Goal: Task Accomplishment & Management: Use online tool/utility

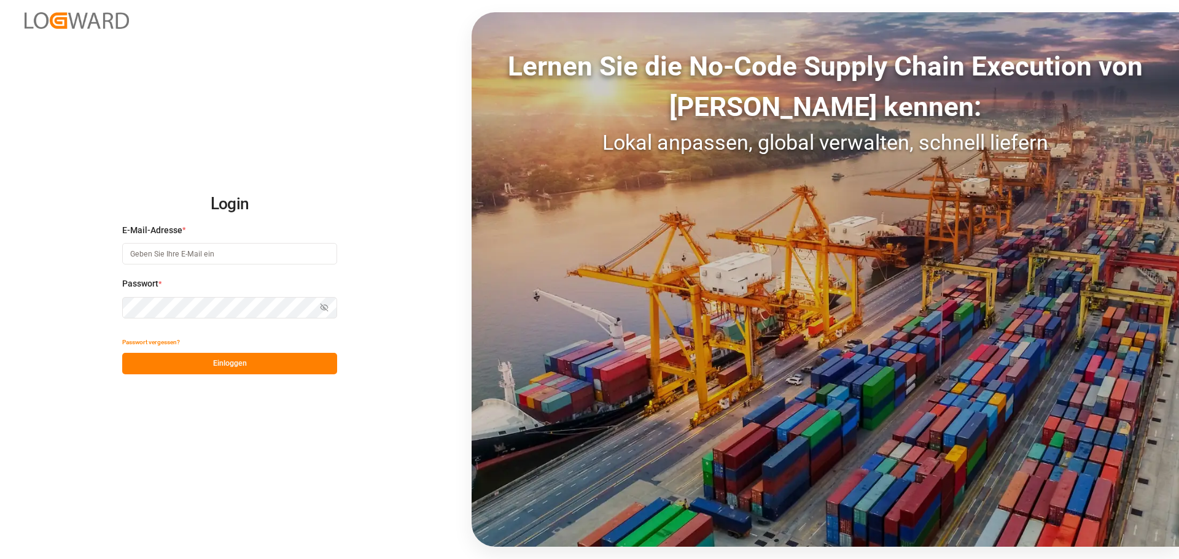
click at [163, 258] on input at bounding box center [229, 253] width 215 height 21
type input "[PERSON_NAME][EMAIL_ADDRESS][DOMAIN_NAME]"
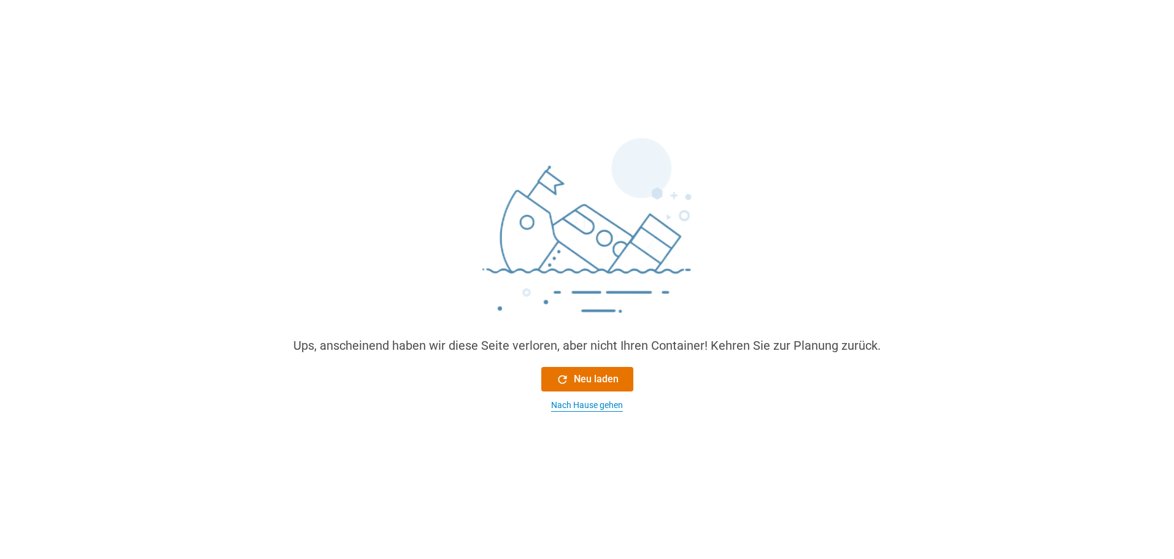
click at [607, 409] on font "Nach Hause gehen" at bounding box center [587, 405] width 72 height 10
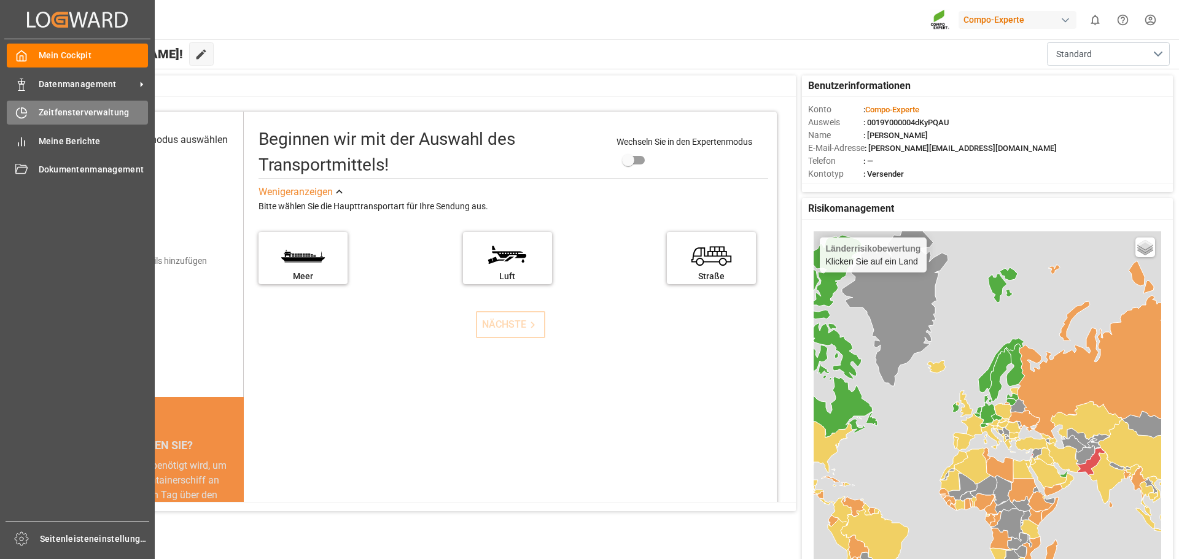
click at [79, 115] on font "Zeitfensterverwaltung" at bounding box center [84, 112] width 91 height 10
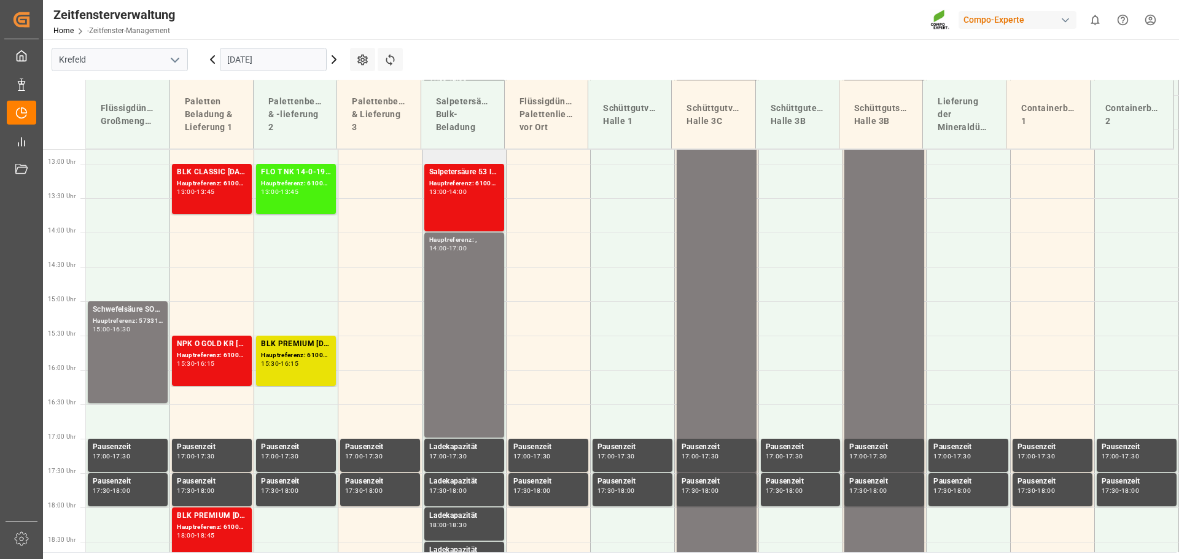
scroll to position [809, 0]
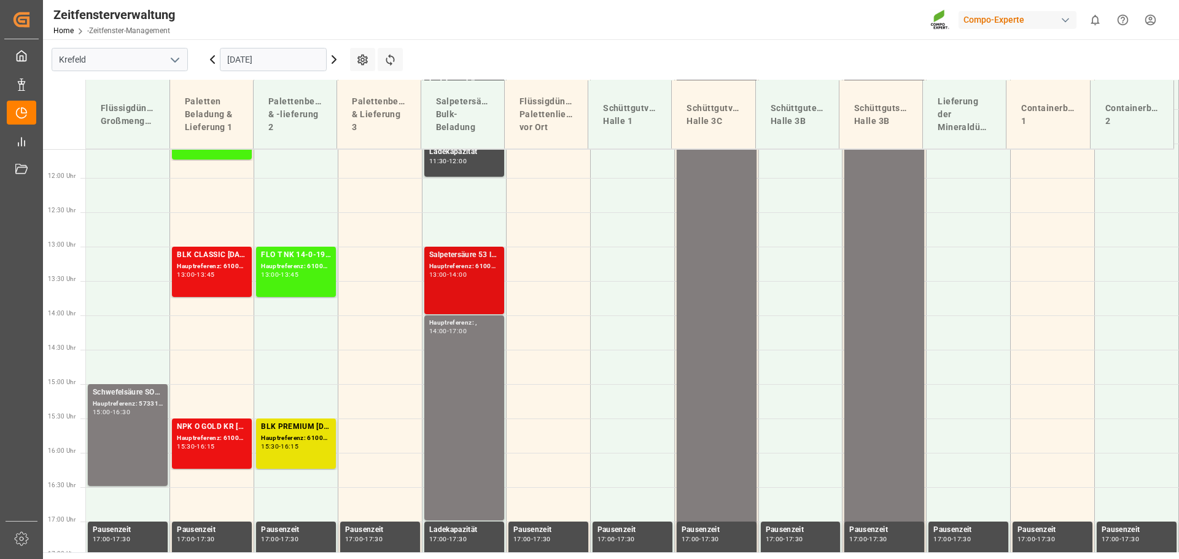
click at [459, 253] on font "Salpetersäure 53 lose" at bounding box center [466, 254] width 74 height 9
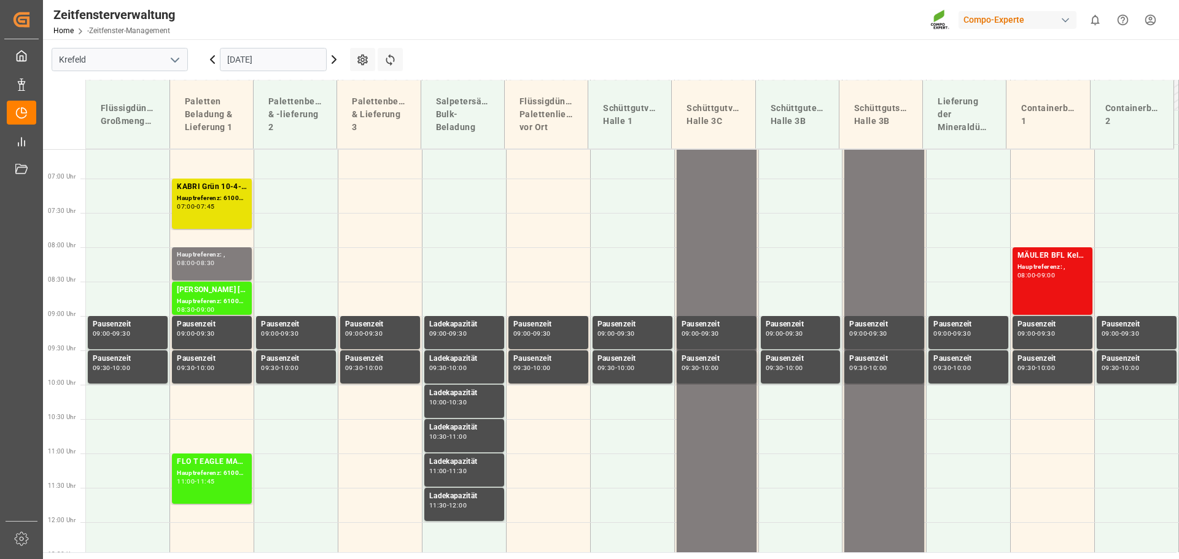
scroll to position [441, 0]
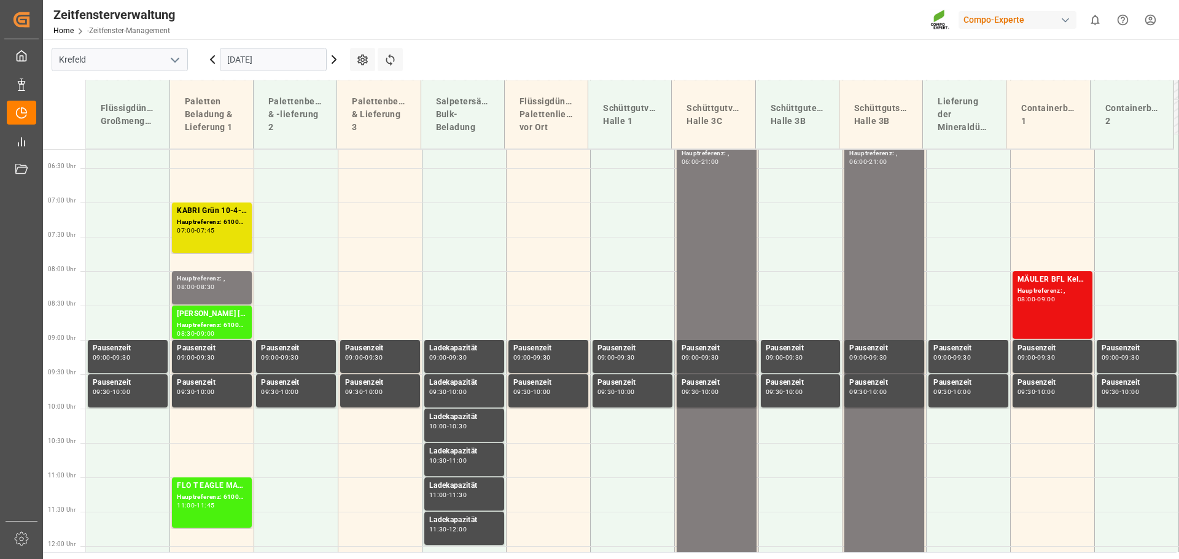
click at [333, 60] on icon at bounding box center [334, 59] width 15 height 15
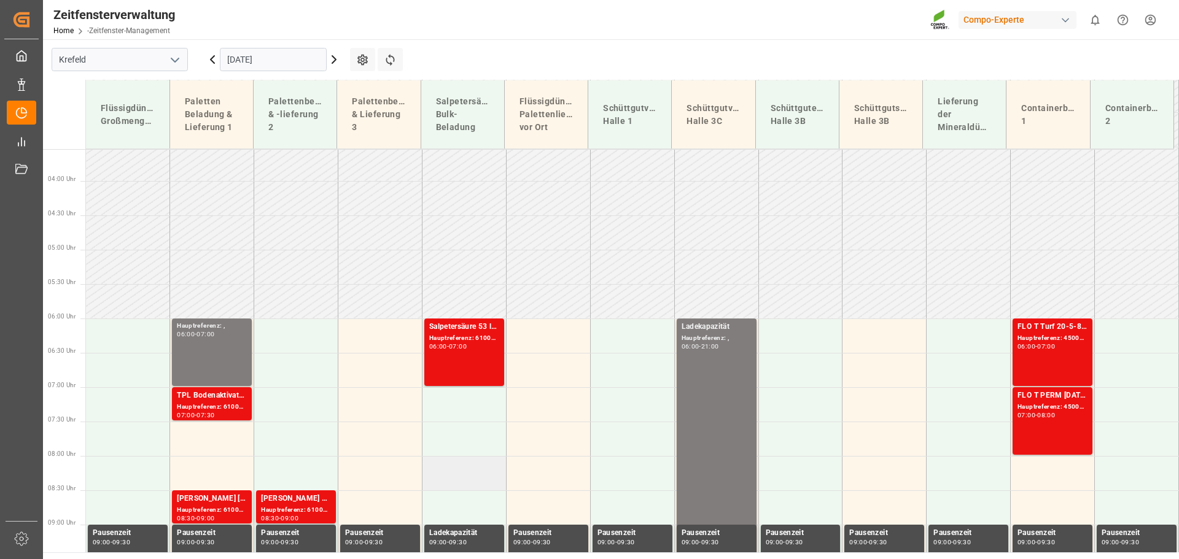
scroll to position [257, 0]
click at [467, 334] on font "Hauptreferenz: 6100002382, 2000001989" at bounding box center [492, 337] width 127 height 7
click at [480, 411] on td at bounding box center [464, 404] width 84 height 34
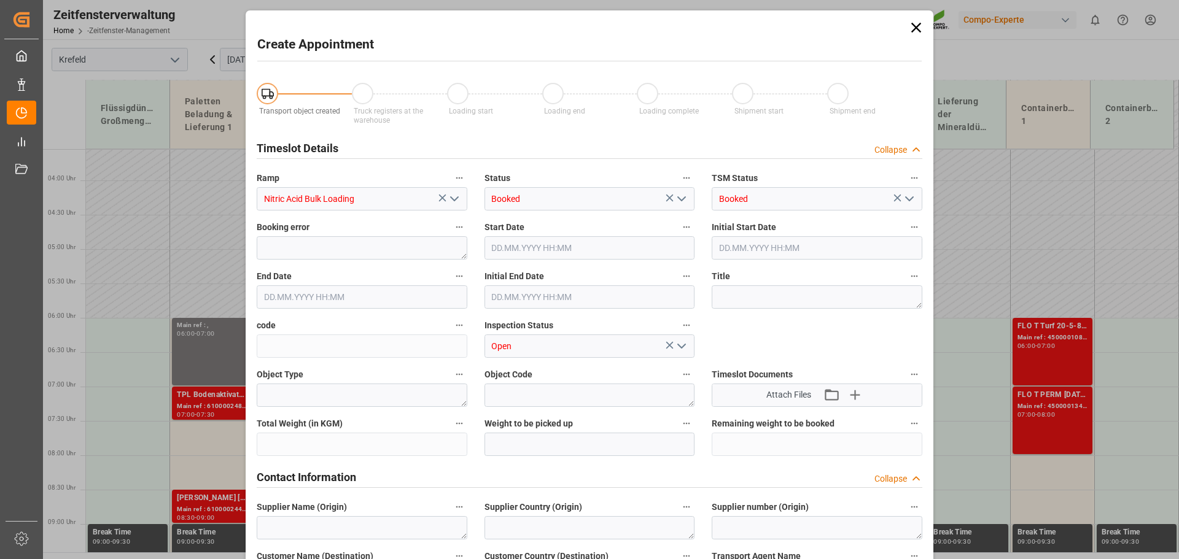
type input "[DATE] 07:00"
type input "[DATE] 07:30"
click at [914, 26] on icon at bounding box center [916, 28] width 10 height 10
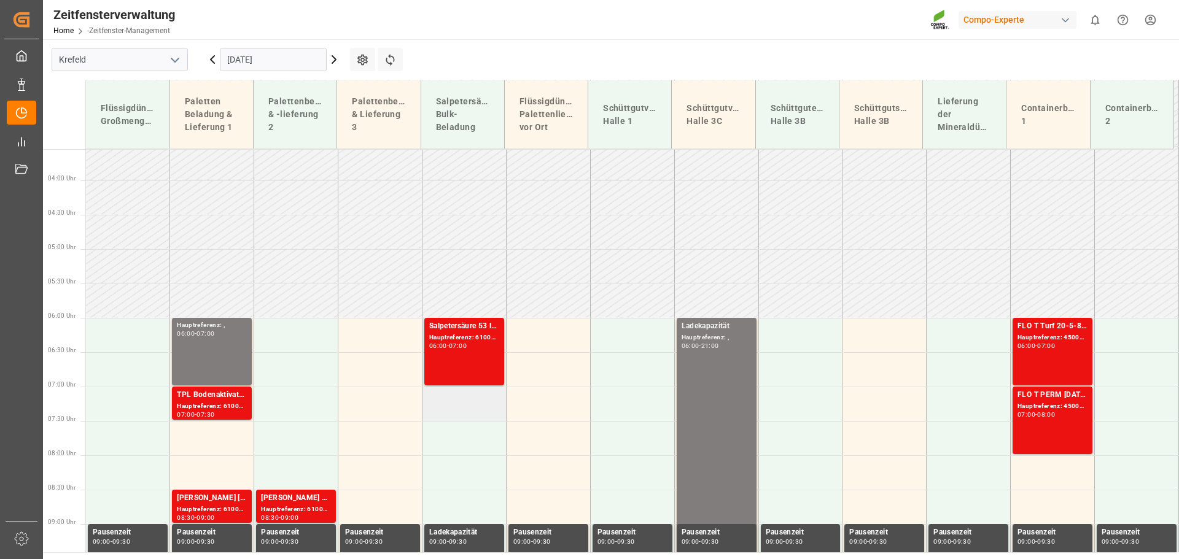
click at [475, 401] on td at bounding box center [464, 404] width 84 height 34
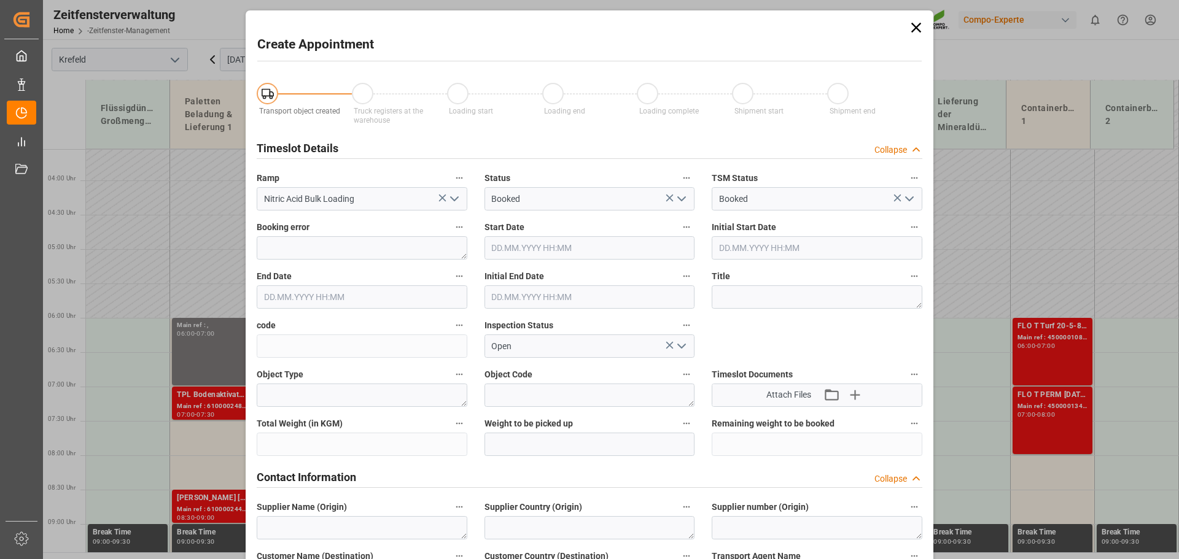
type input "[DATE] 07:00"
type input "[DATE] 07:30"
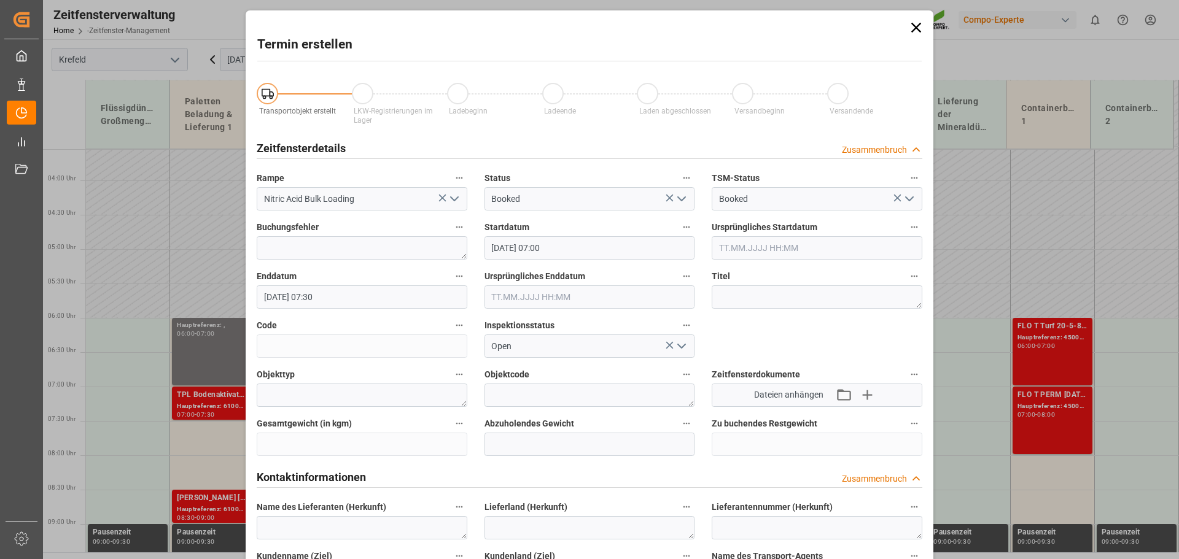
click at [917, 29] on icon at bounding box center [915, 27] width 17 height 17
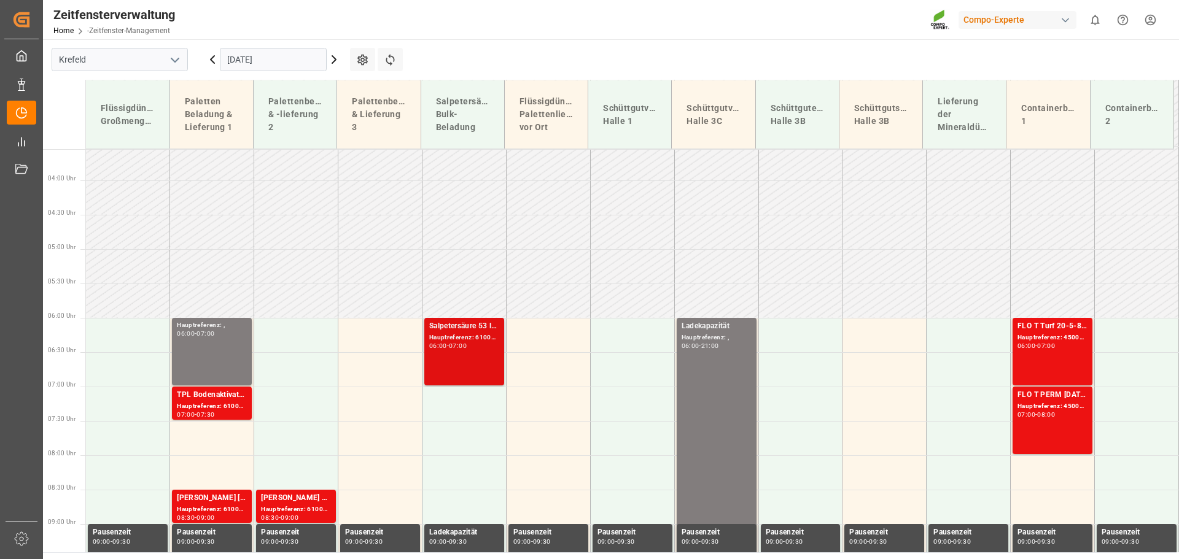
click at [470, 336] on font "Hauptreferenz: 6100002382, 2000001989" at bounding box center [492, 337] width 127 height 7
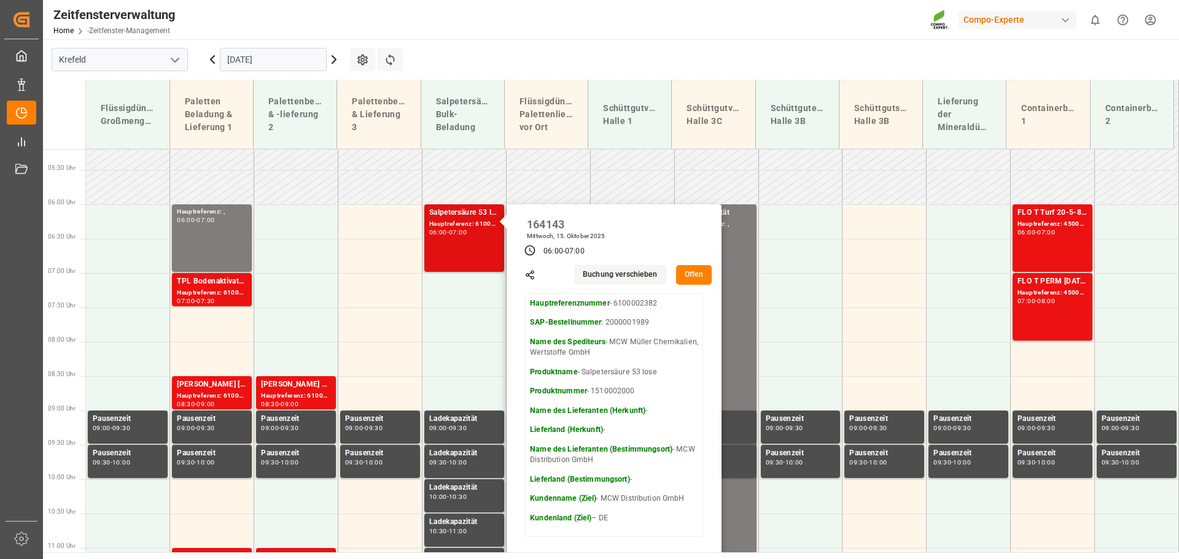
scroll to position [379, 0]
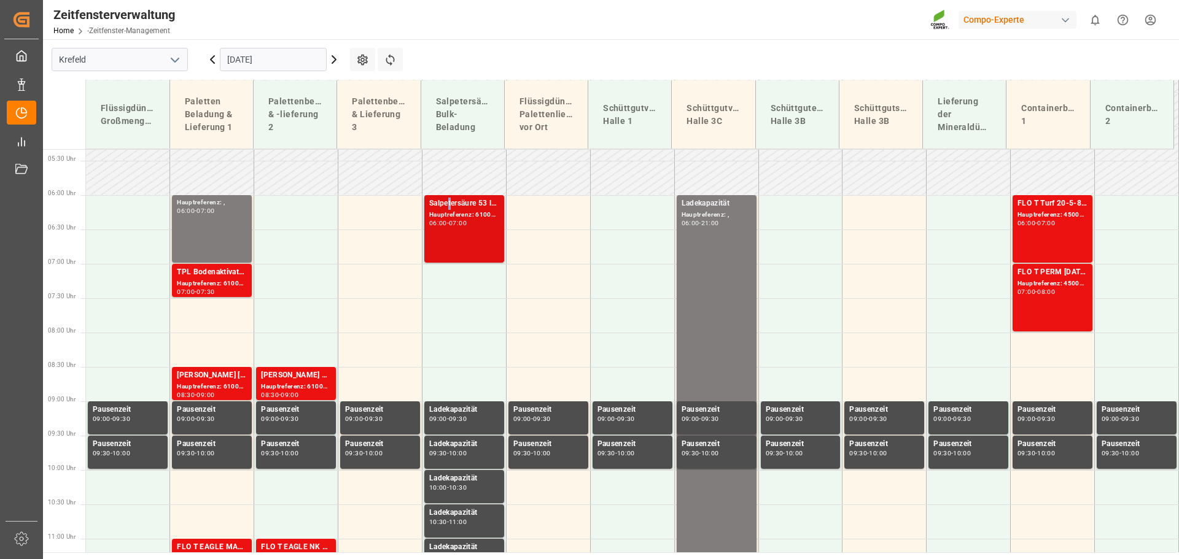
click at [448, 203] on font "Salpetersäure 53 lose" at bounding box center [466, 203] width 74 height 9
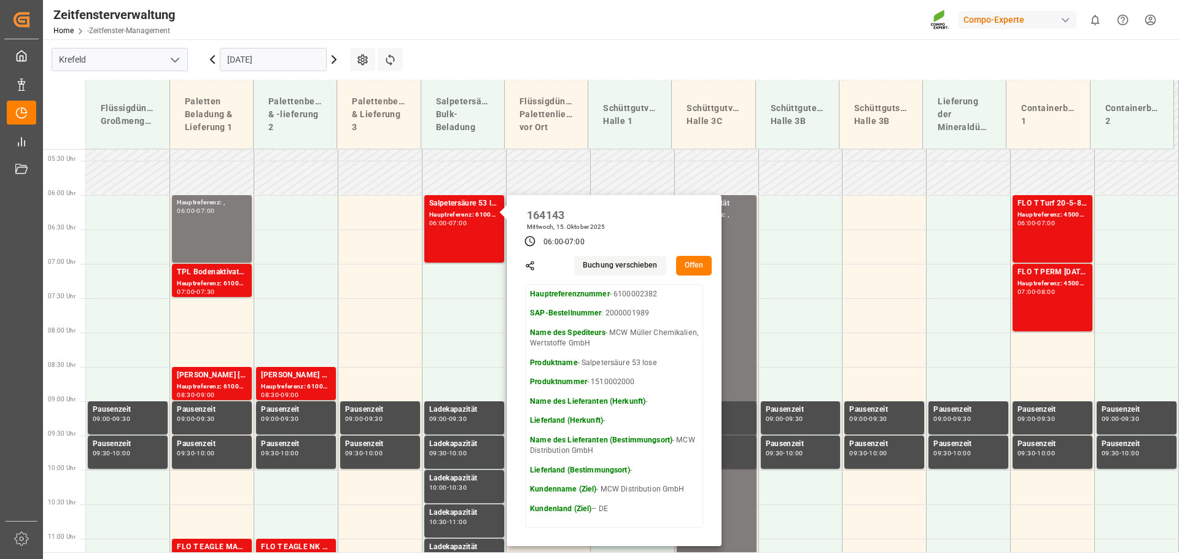
click at [686, 260] on font "Offen" at bounding box center [694, 265] width 19 height 11
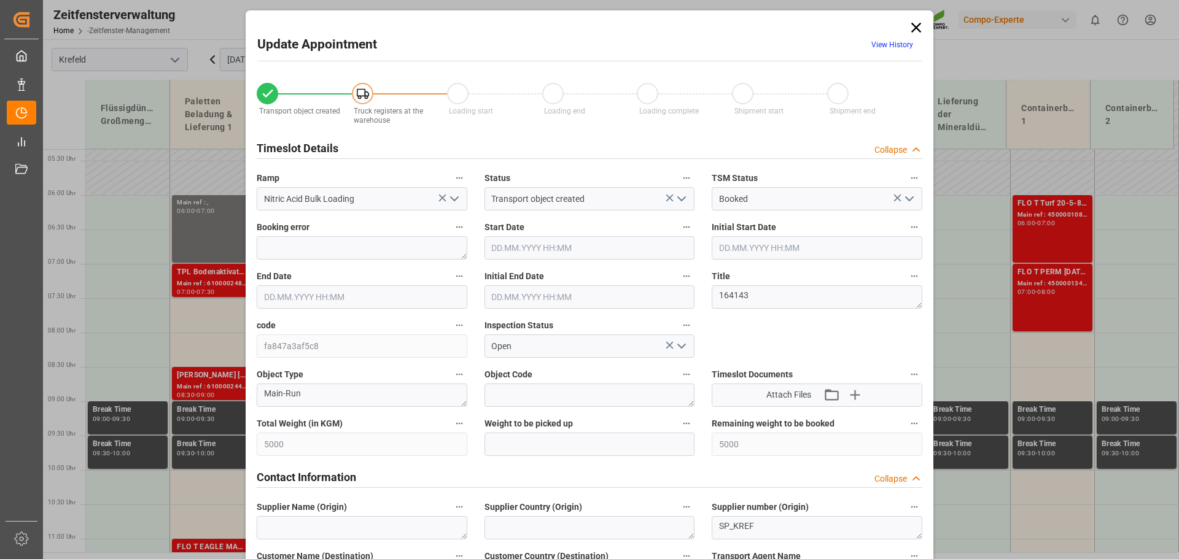
type input "5000"
type input "0"
type input "[DATE] 06:00"
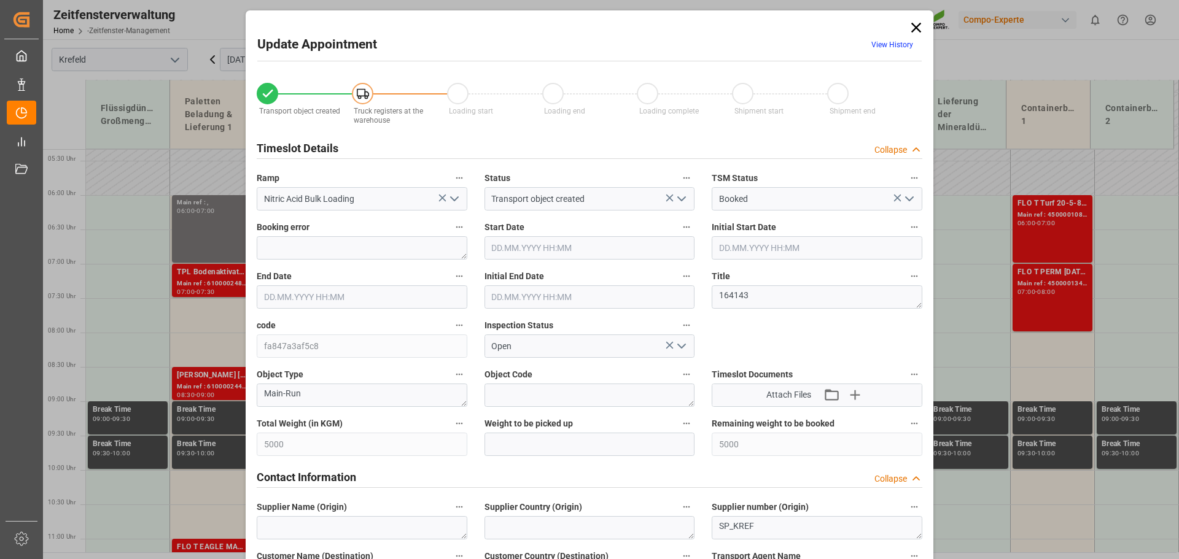
type input "[DATE] 07:00"
type input "[DATE] 14:08"
type input "[DATE] 10:22"
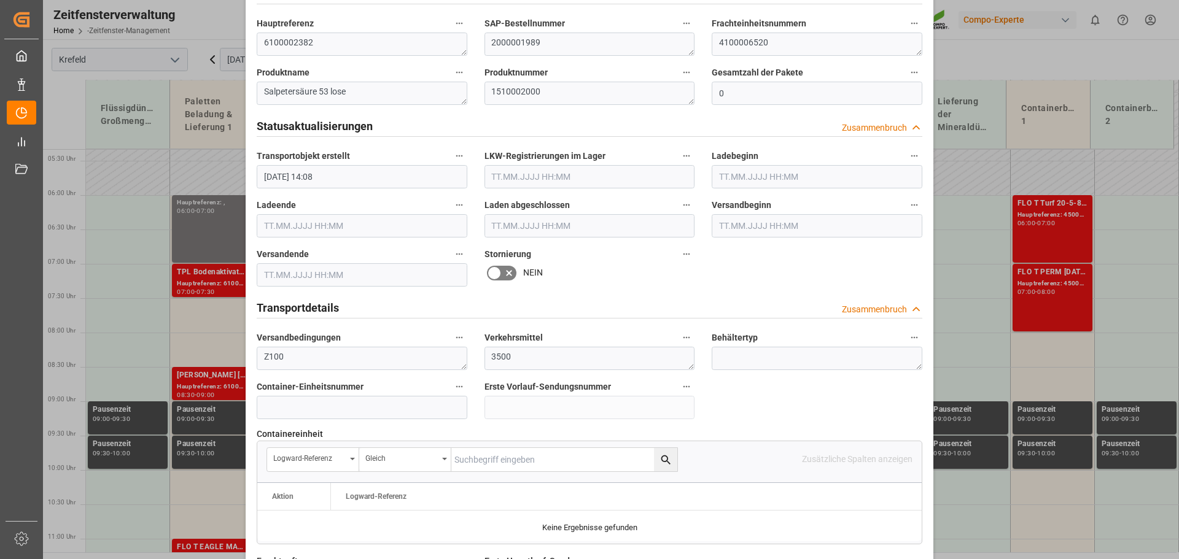
scroll to position [737, 0]
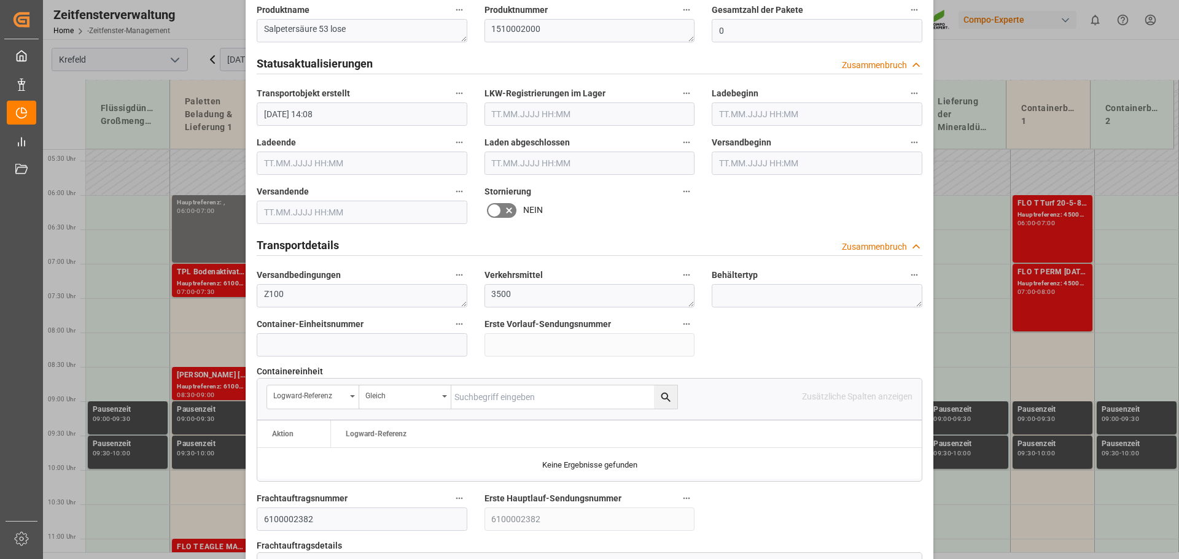
click at [506, 208] on icon at bounding box center [509, 211] width 6 height 6
click at [0, 0] on input "checkbox" at bounding box center [0, 0] width 0 height 0
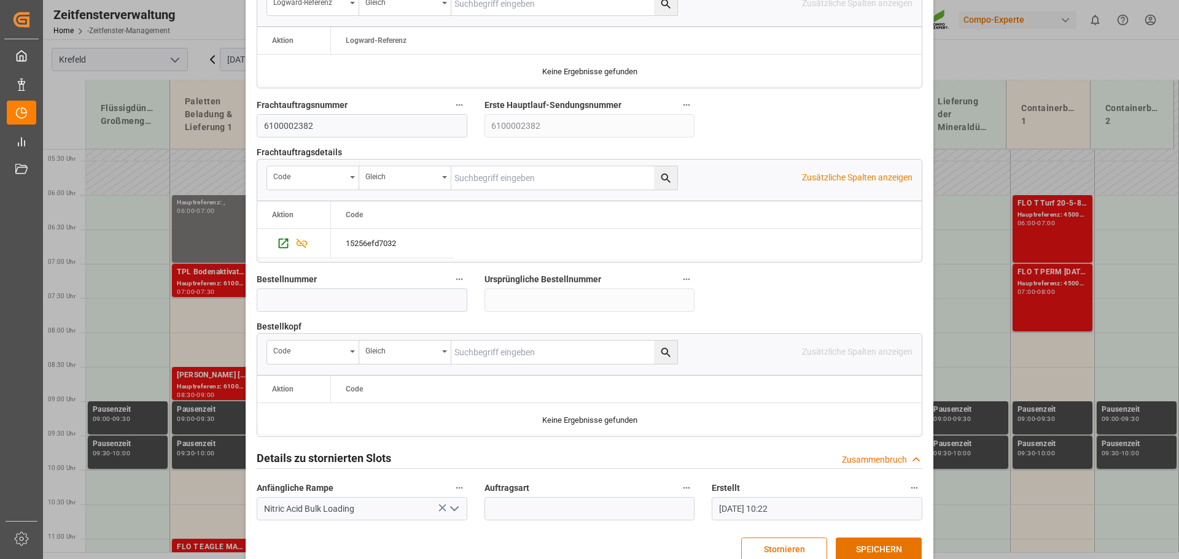
scroll to position [1144, 0]
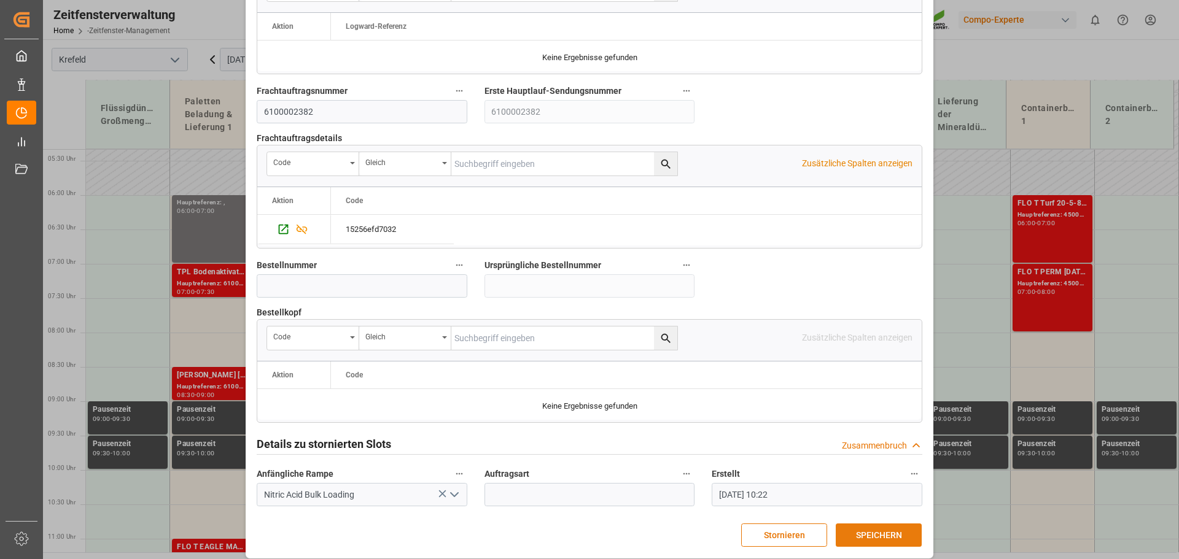
click at [878, 530] on font "SPEICHERN" at bounding box center [879, 535] width 46 height 10
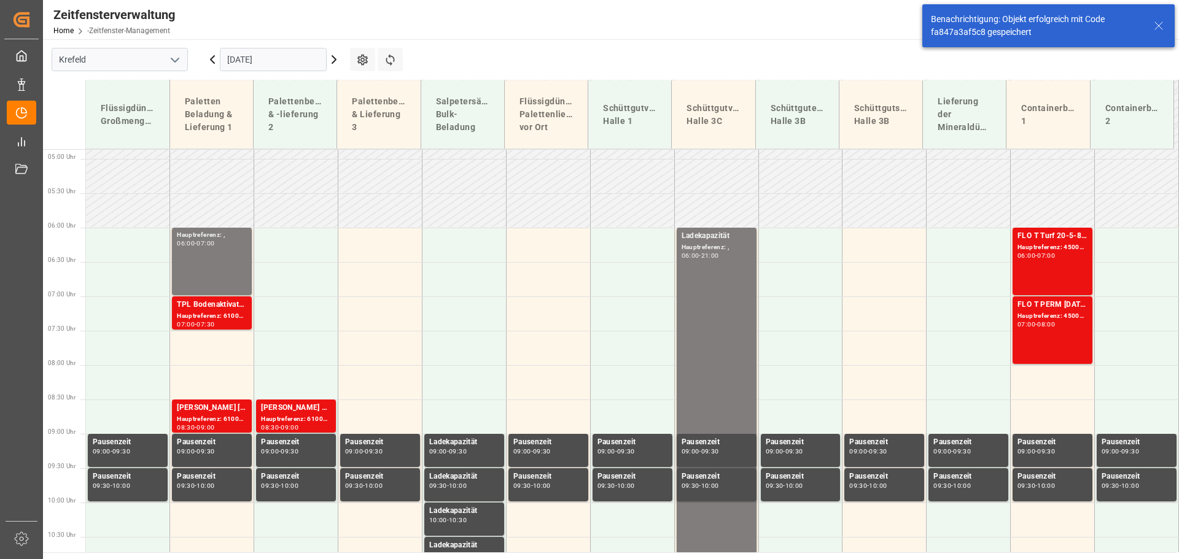
scroll to position [375, 0]
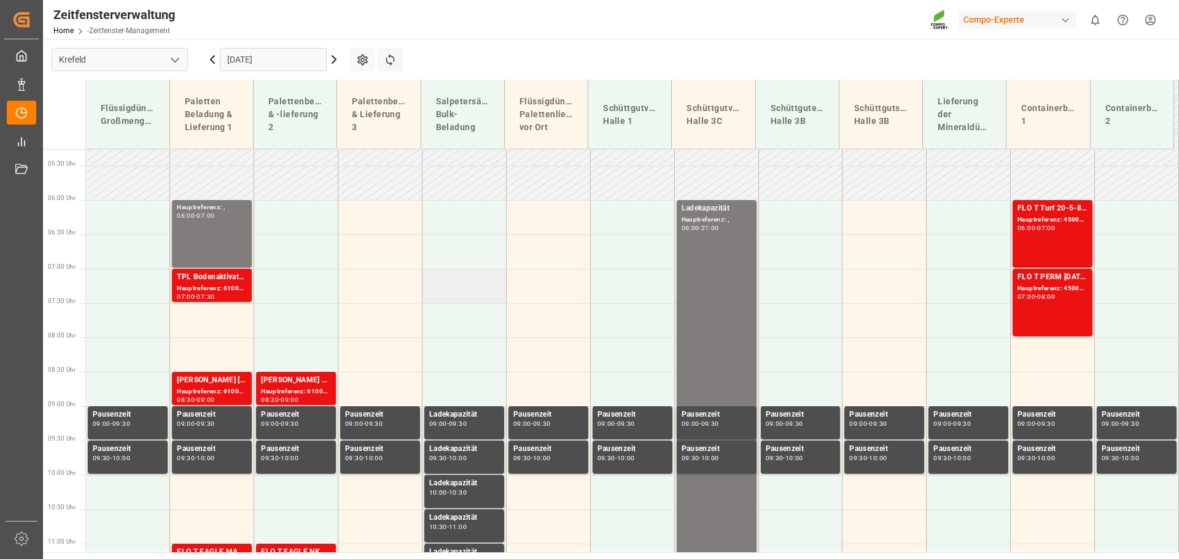
click at [457, 290] on td at bounding box center [464, 286] width 84 height 34
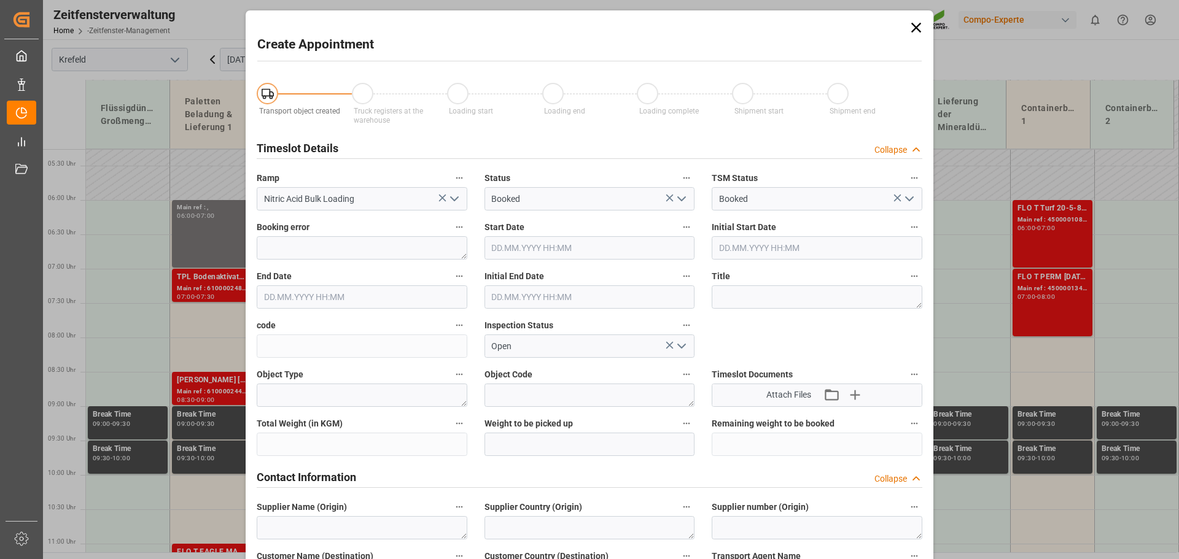
type input "[DATE] 07:00"
type input "[DATE] 07:30"
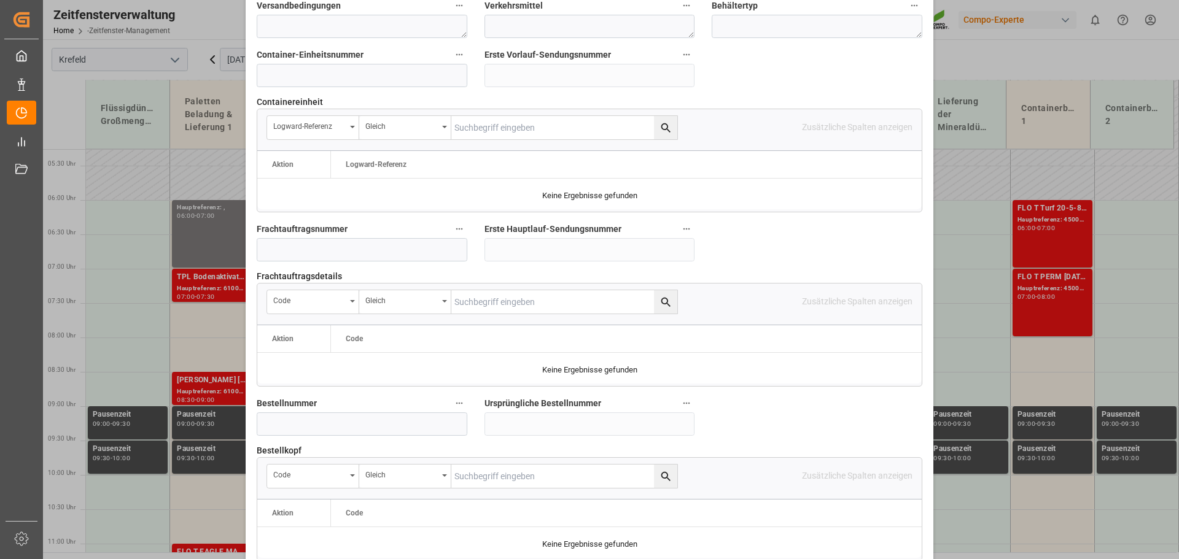
scroll to position [1044, 0]
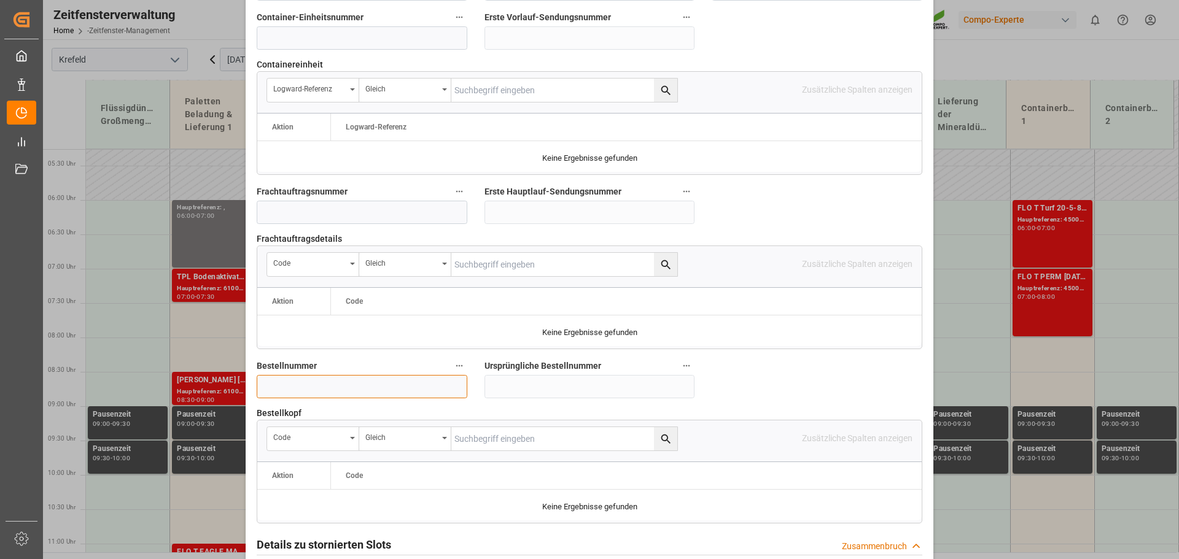
click at [283, 375] on input at bounding box center [362, 386] width 211 height 23
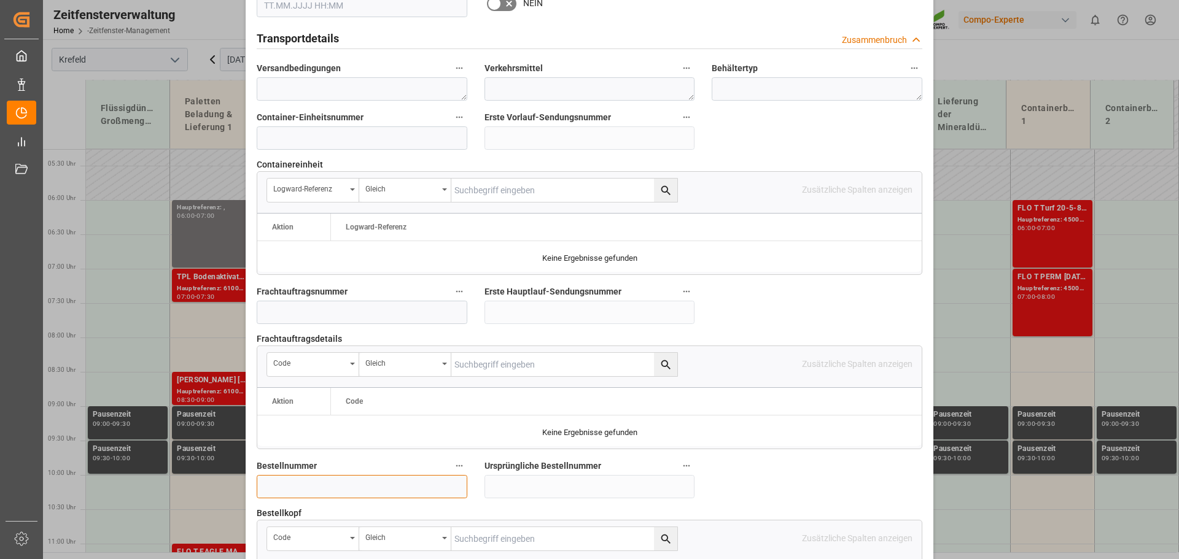
scroll to position [982, 0]
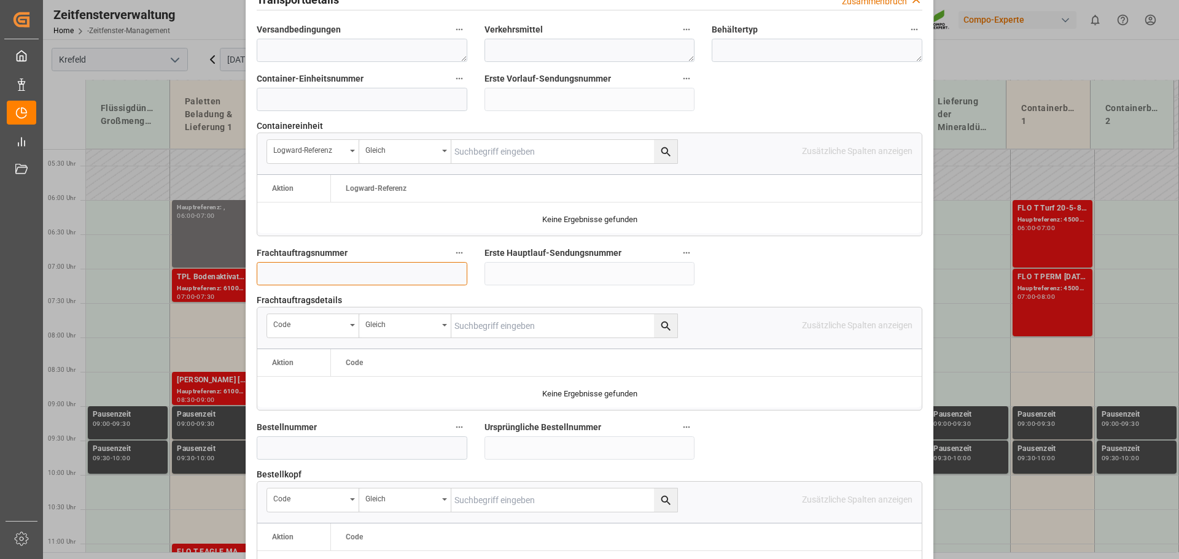
click at [273, 262] on input at bounding box center [362, 273] width 211 height 23
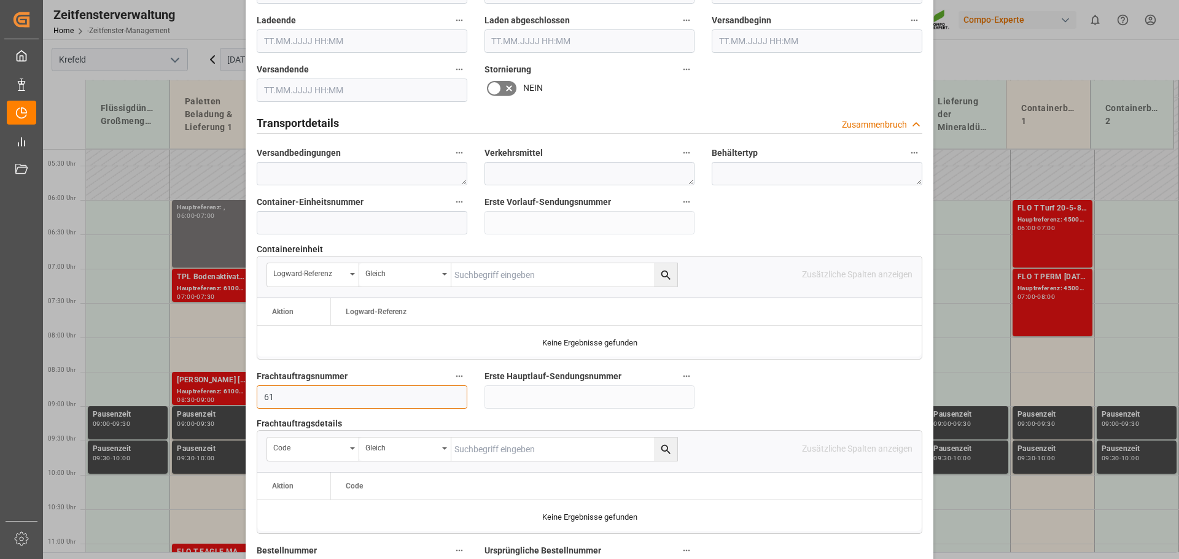
scroll to position [860, 0]
click at [287, 391] on input "61" at bounding box center [362, 396] width 211 height 23
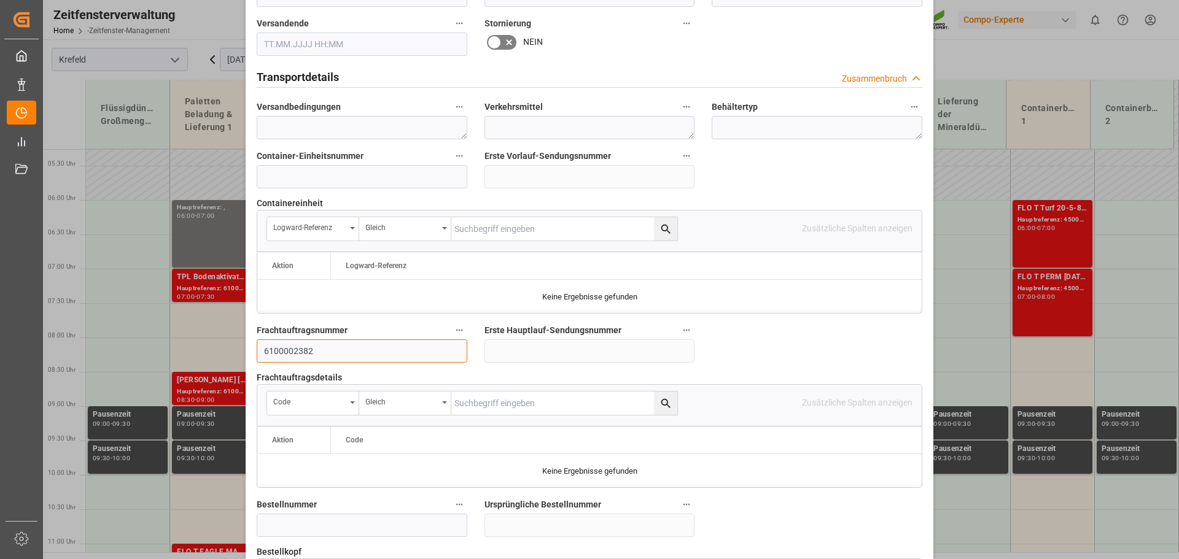
scroll to position [1144, 0]
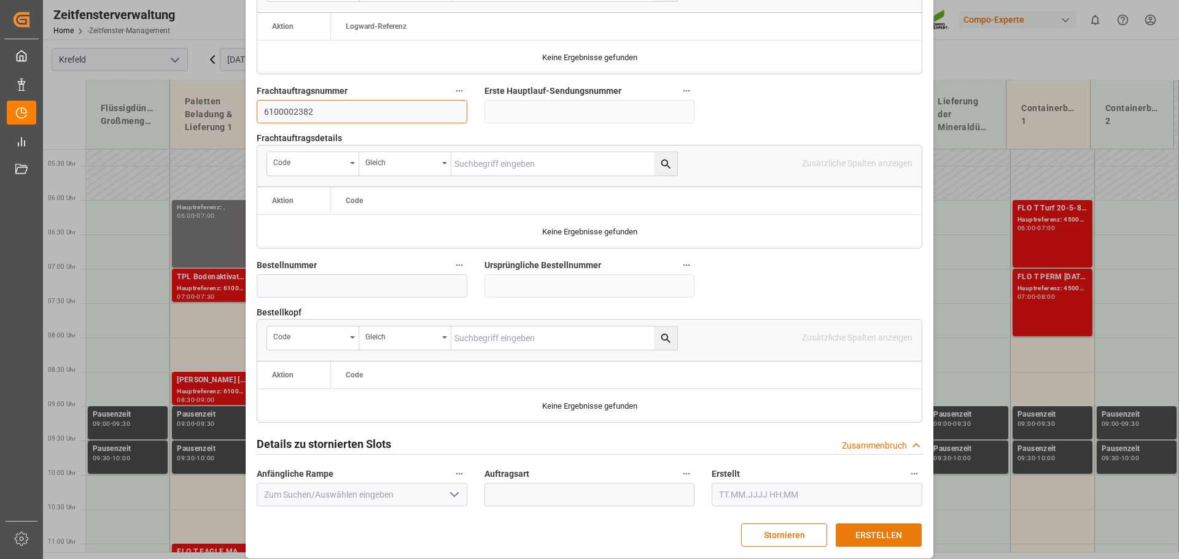
type input "6100002382"
click at [883, 530] on font "ERSTELLEN" at bounding box center [878, 535] width 47 height 10
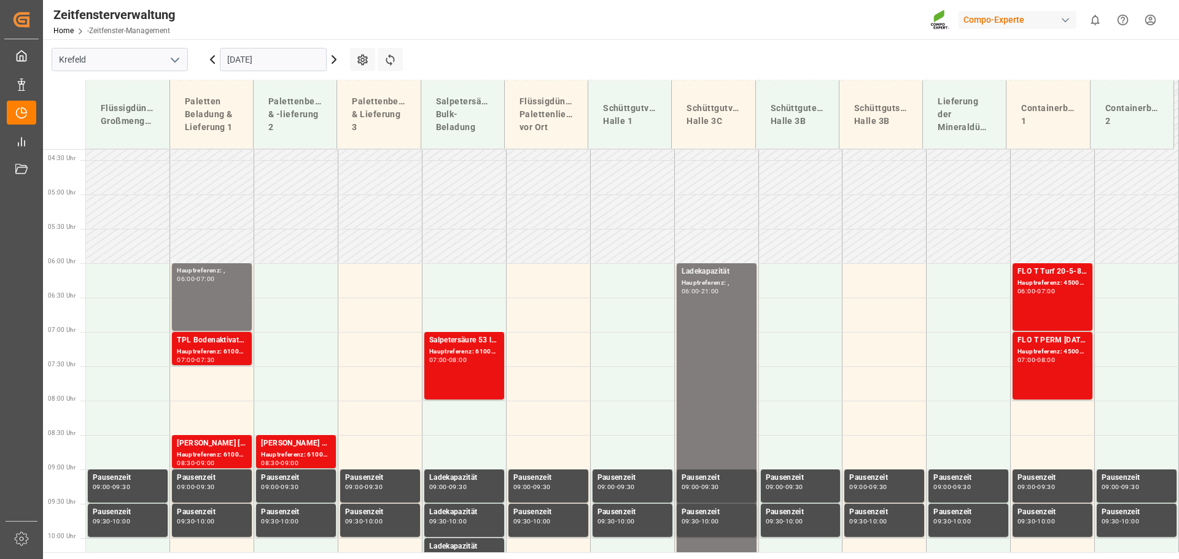
scroll to position [320, 0]
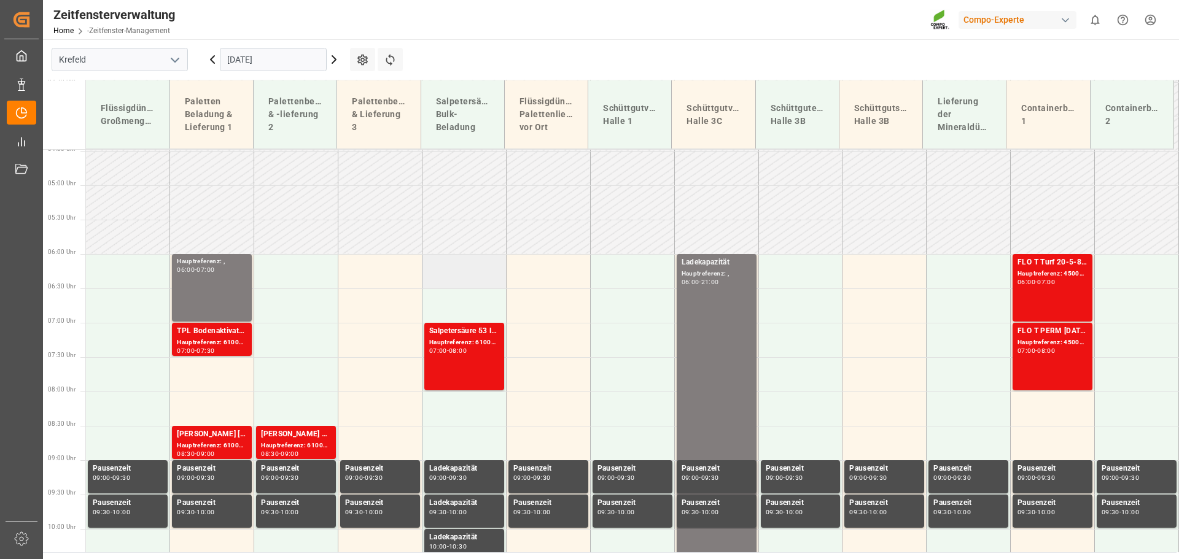
click at [475, 271] on td at bounding box center [464, 271] width 84 height 34
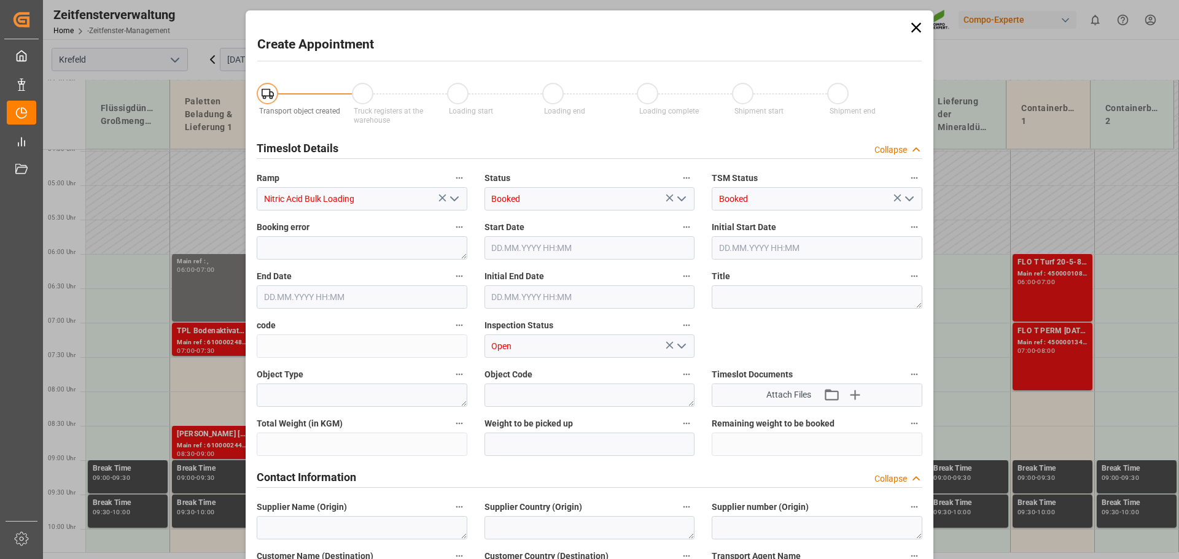
type input "[DATE] 06:00"
type input "[DATE] 06:30"
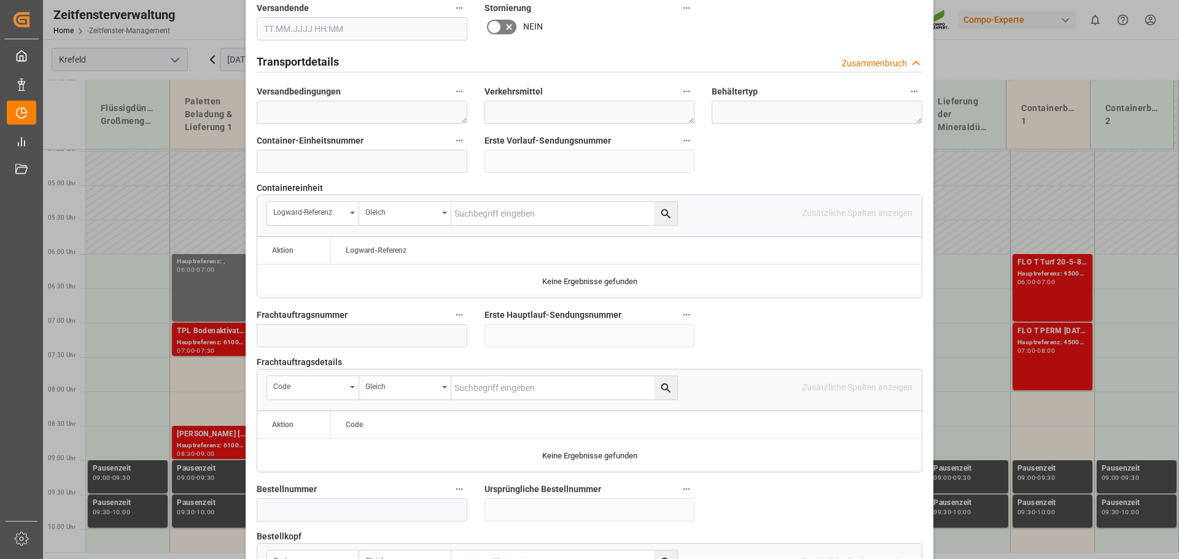
scroll to position [921, 0]
click at [284, 324] on input at bounding box center [362, 335] width 211 height 23
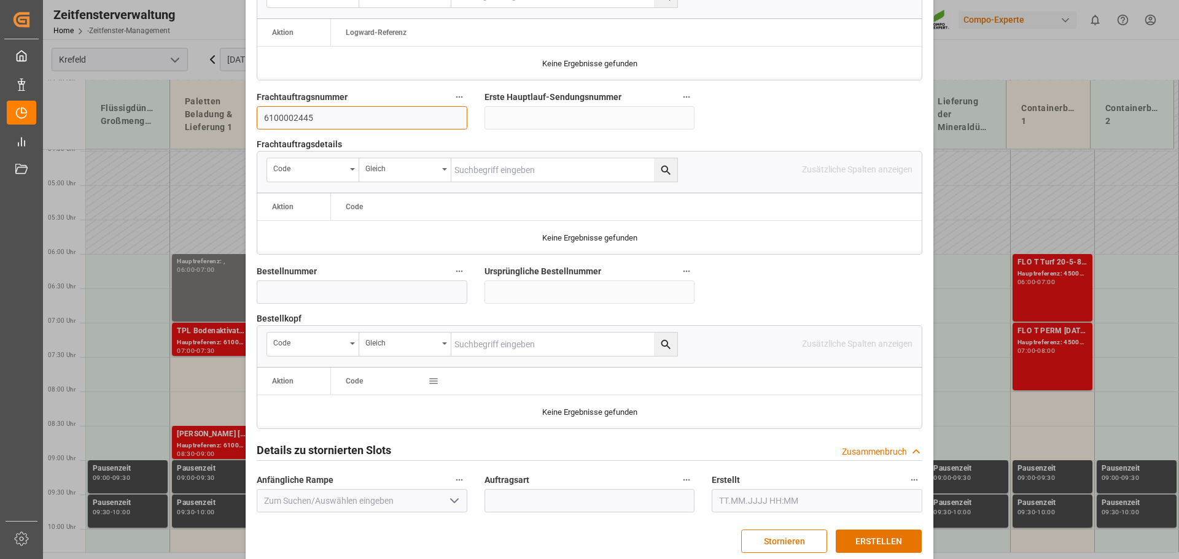
scroll to position [1144, 0]
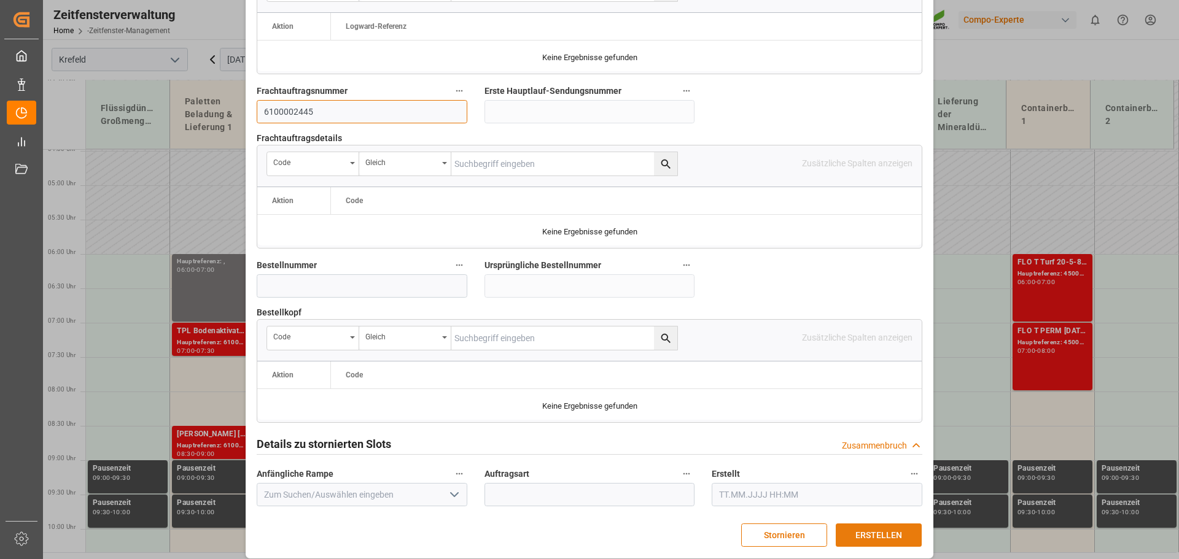
type input "6100002445"
click at [867, 530] on font "ERSTELLEN" at bounding box center [878, 535] width 47 height 10
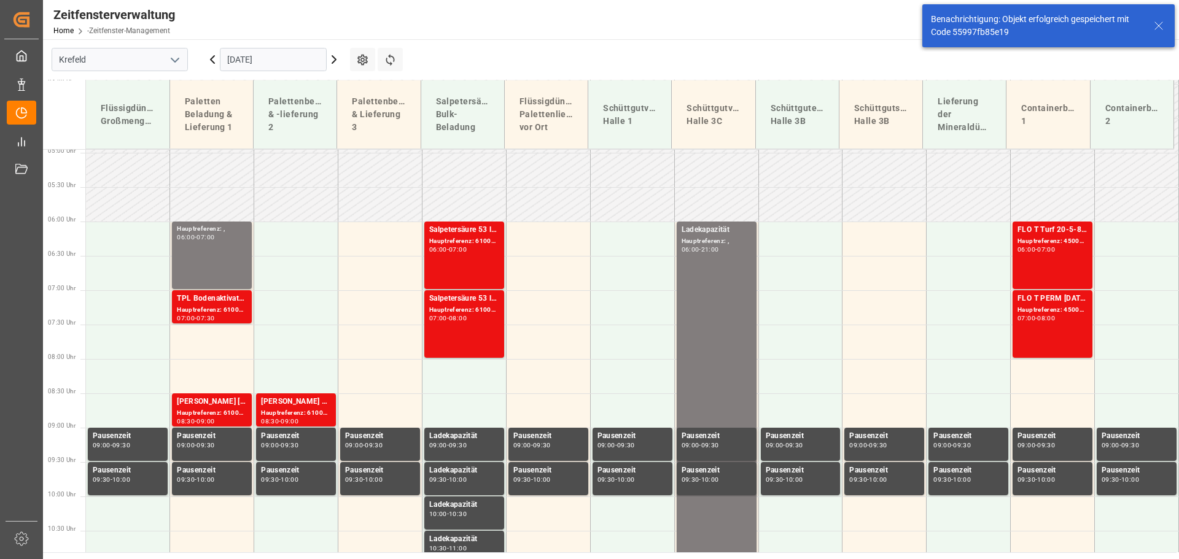
scroll to position [375, 0]
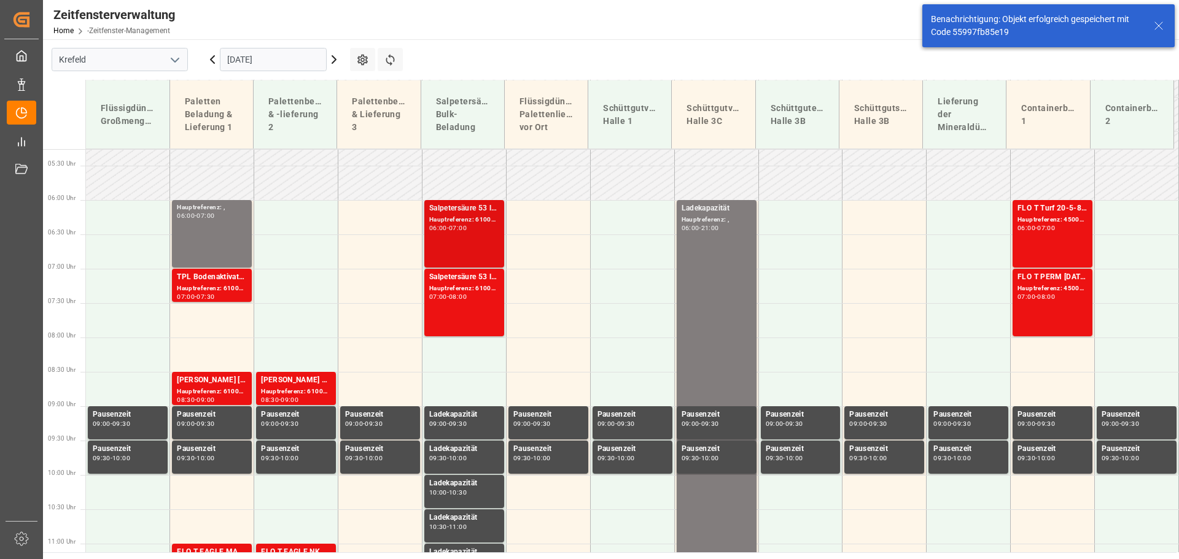
click at [462, 218] on font "Hauptreferenz: 6100002445, 2000002058" at bounding box center [492, 219] width 127 height 7
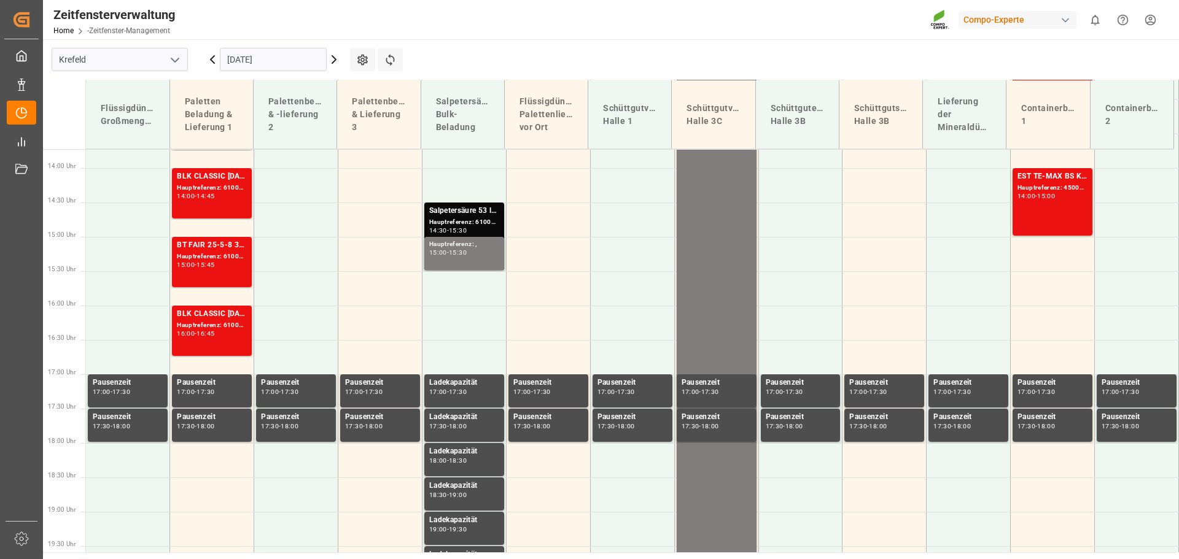
scroll to position [927, 0]
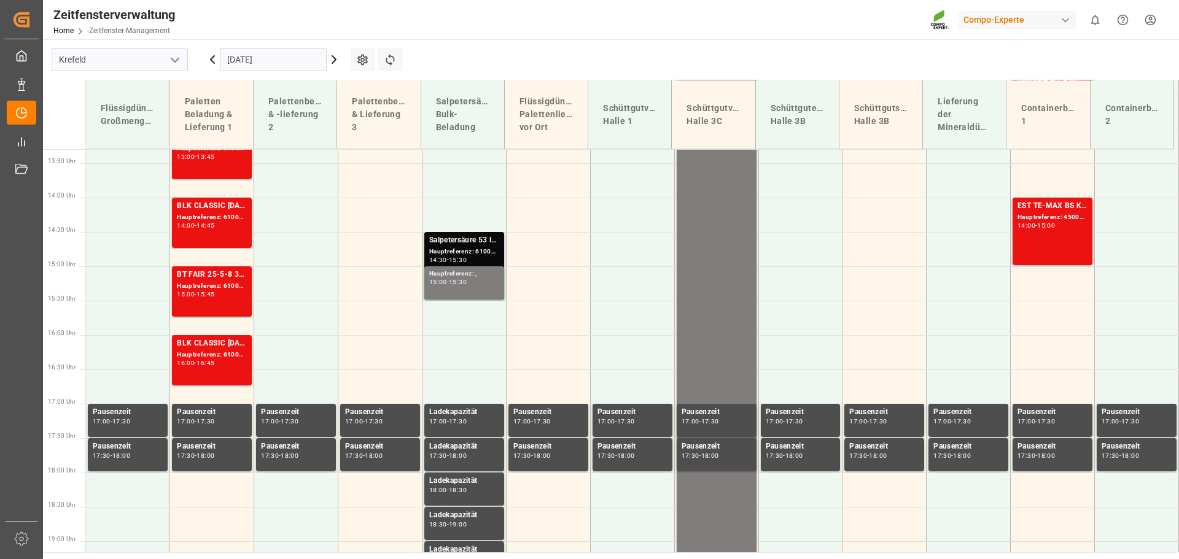
click at [470, 248] on font "Hauptreferenz: 6100002403, 2000002022" at bounding box center [492, 251] width 127 height 7
click at [467, 281] on font "15:30" at bounding box center [458, 282] width 18 height 8
click at [461, 249] on font "Hauptreferenz: 6100002403, 2000002022" at bounding box center [492, 251] width 127 height 7
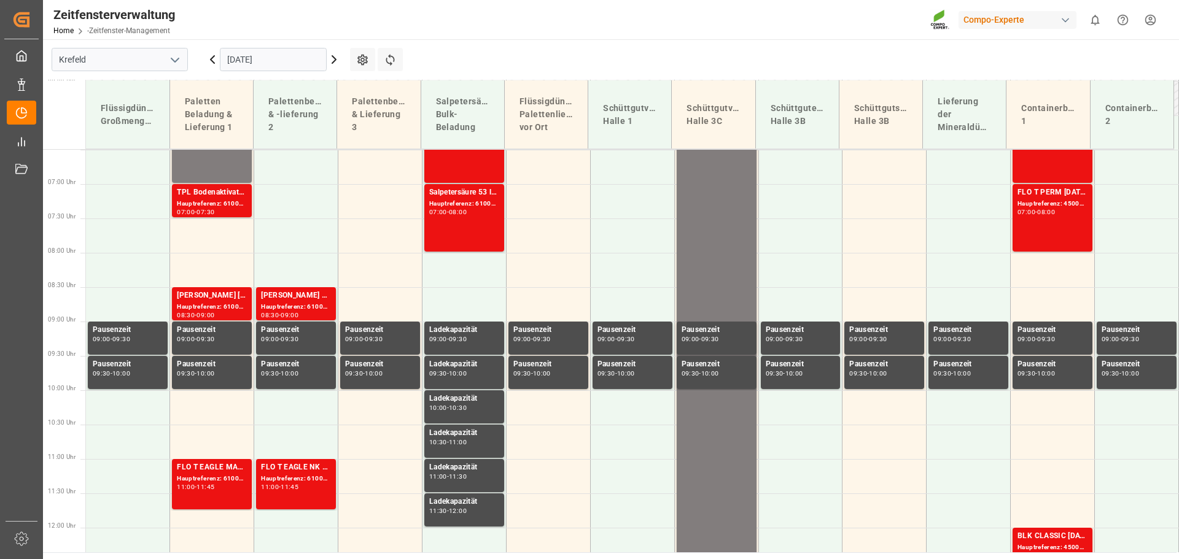
scroll to position [462, 0]
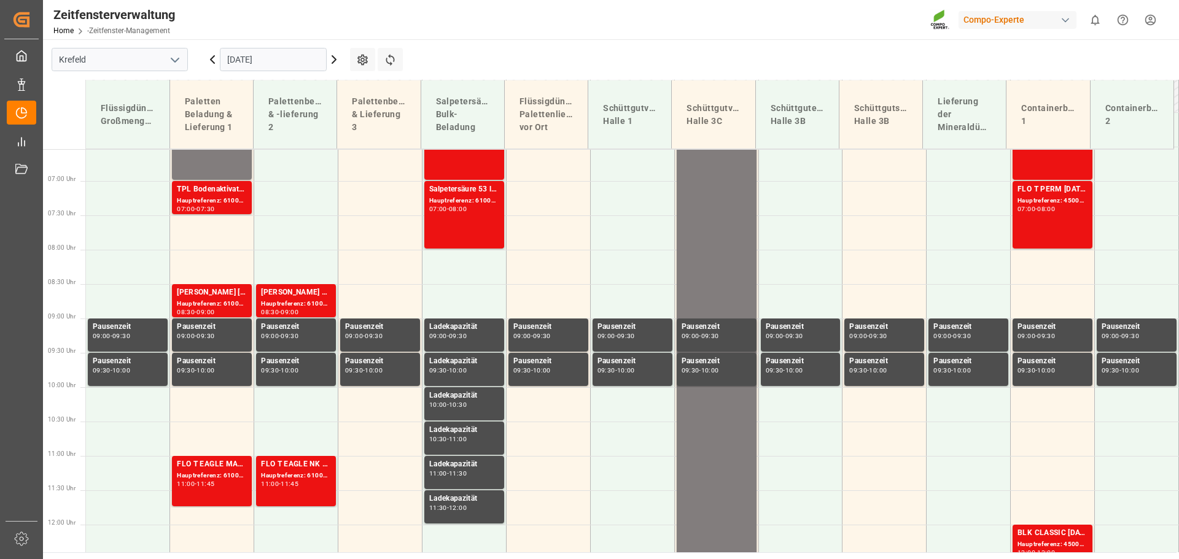
click at [214, 62] on icon at bounding box center [212, 59] width 15 height 15
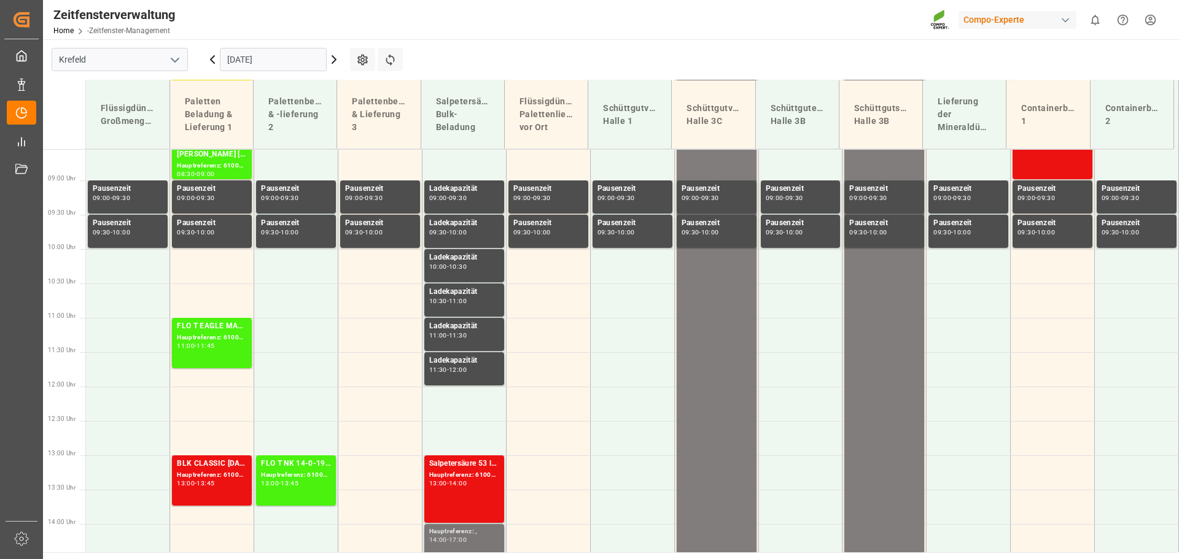
scroll to position [646, 0]
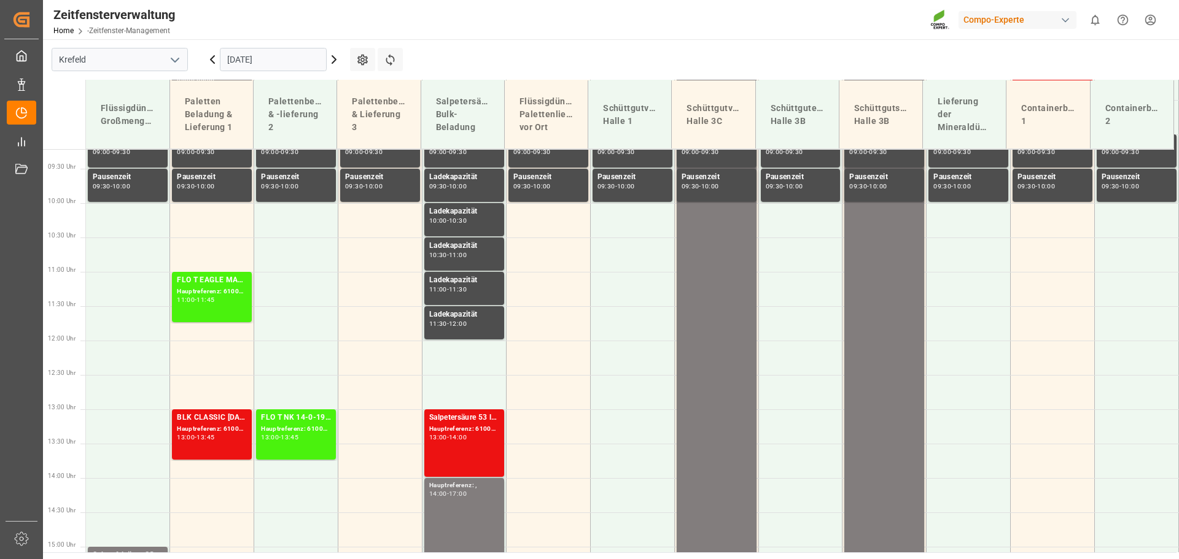
click at [337, 60] on icon at bounding box center [334, 59] width 15 height 15
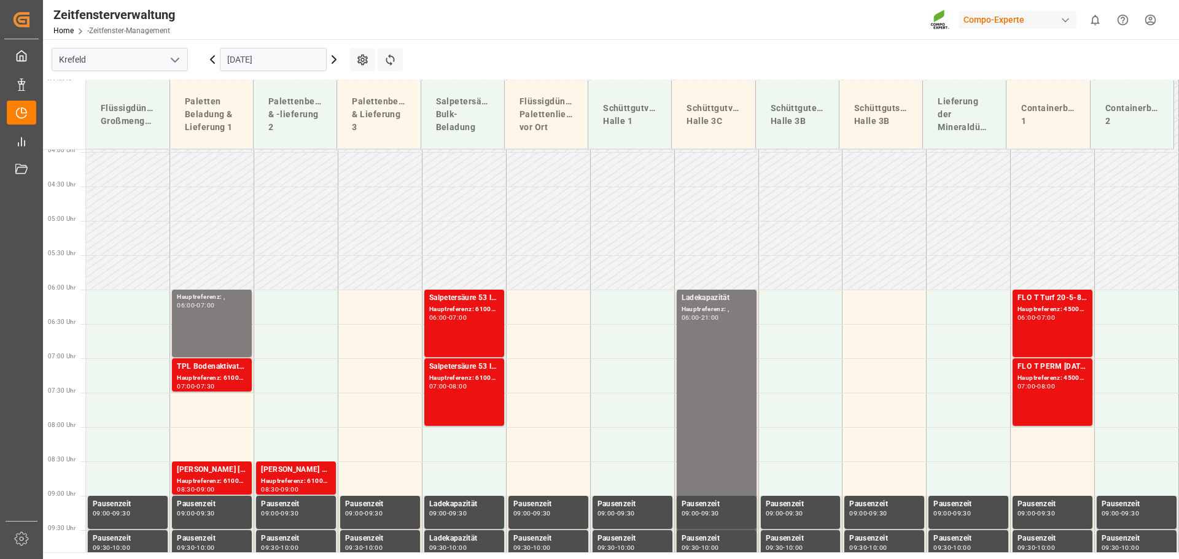
scroll to position [264, 0]
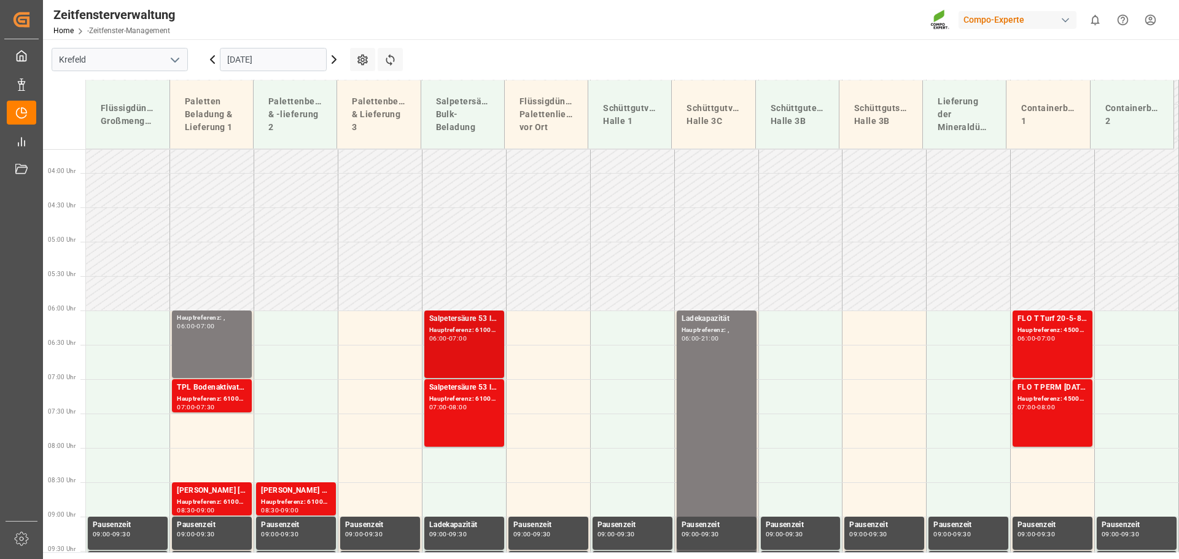
click at [472, 318] on font "Salpetersäure 53 lose" at bounding box center [466, 318] width 74 height 9
click at [467, 389] on font "Salpetersäure 53 lose" at bounding box center [466, 387] width 74 height 9
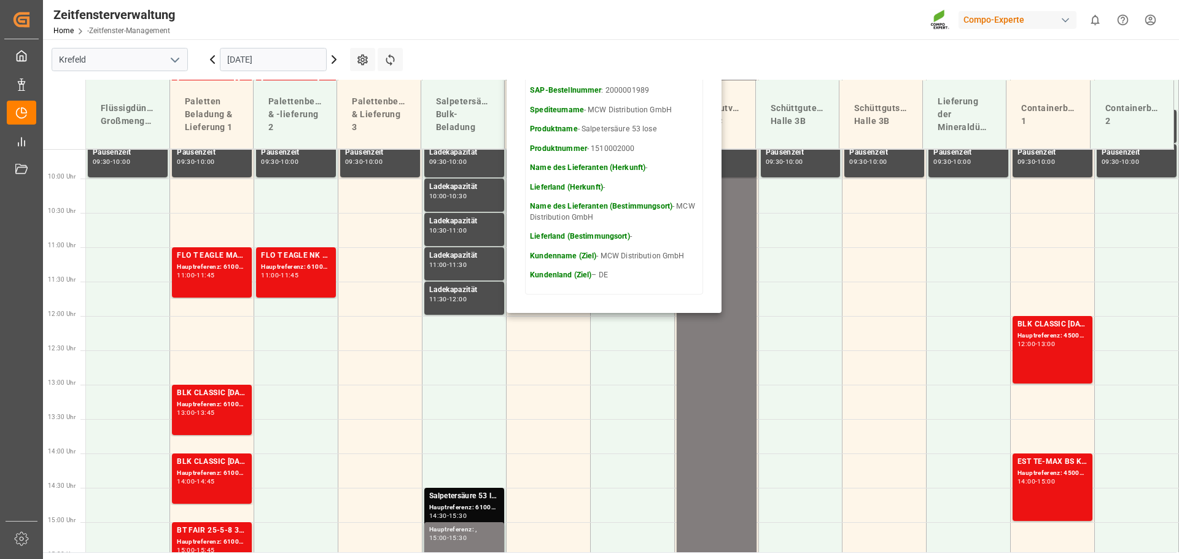
scroll to position [694, 0]
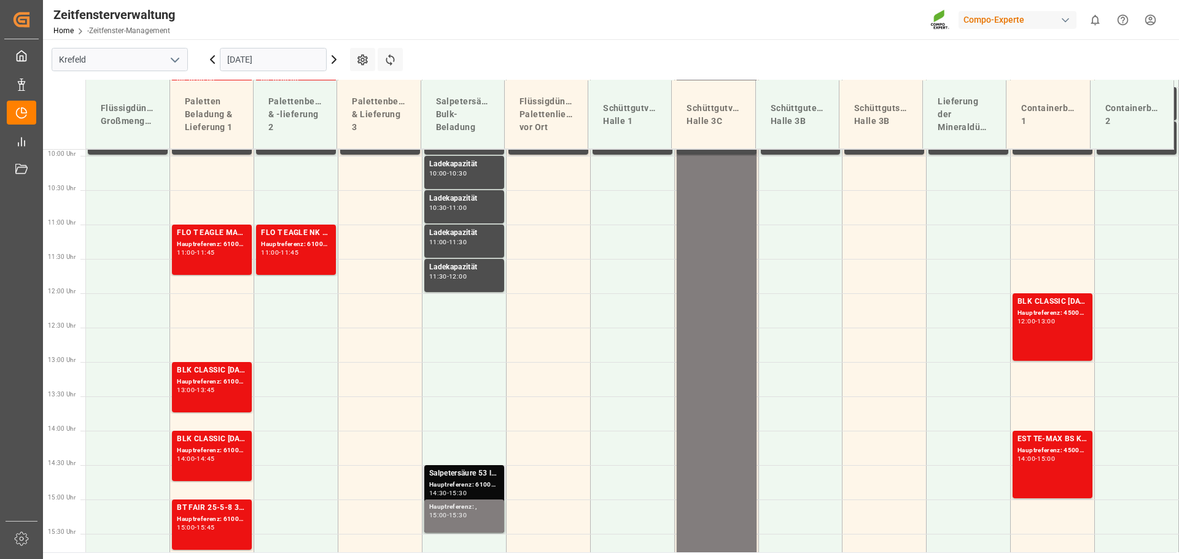
click at [467, 481] on font "Hauptreferenz: 6100002403, 2000002022" at bounding box center [492, 484] width 127 height 7
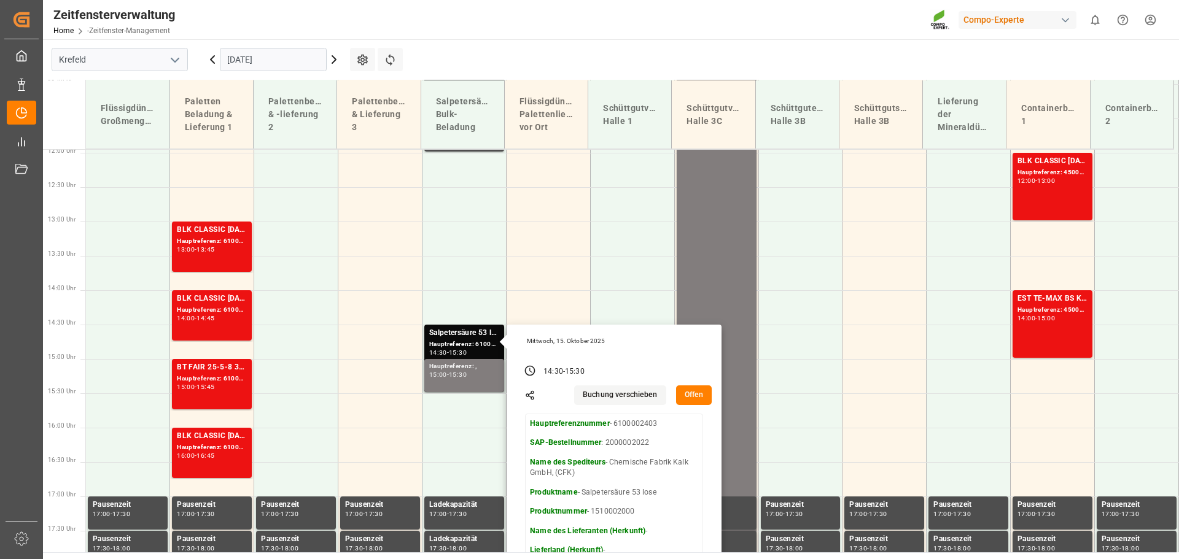
scroll to position [831, 0]
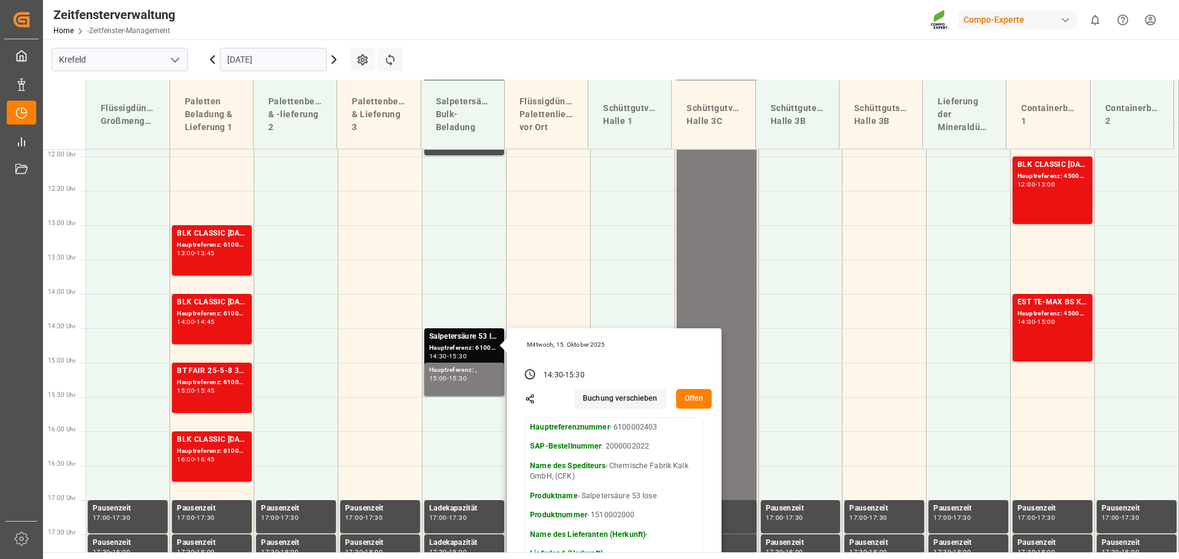
click at [334, 58] on icon at bounding box center [334, 59] width 4 height 7
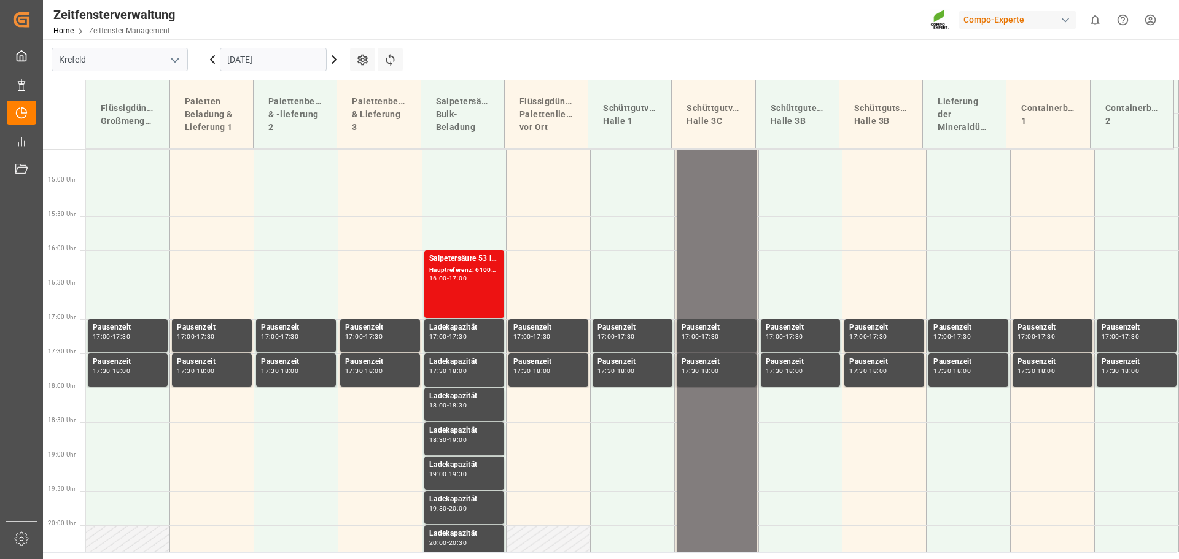
scroll to position [1062, 0]
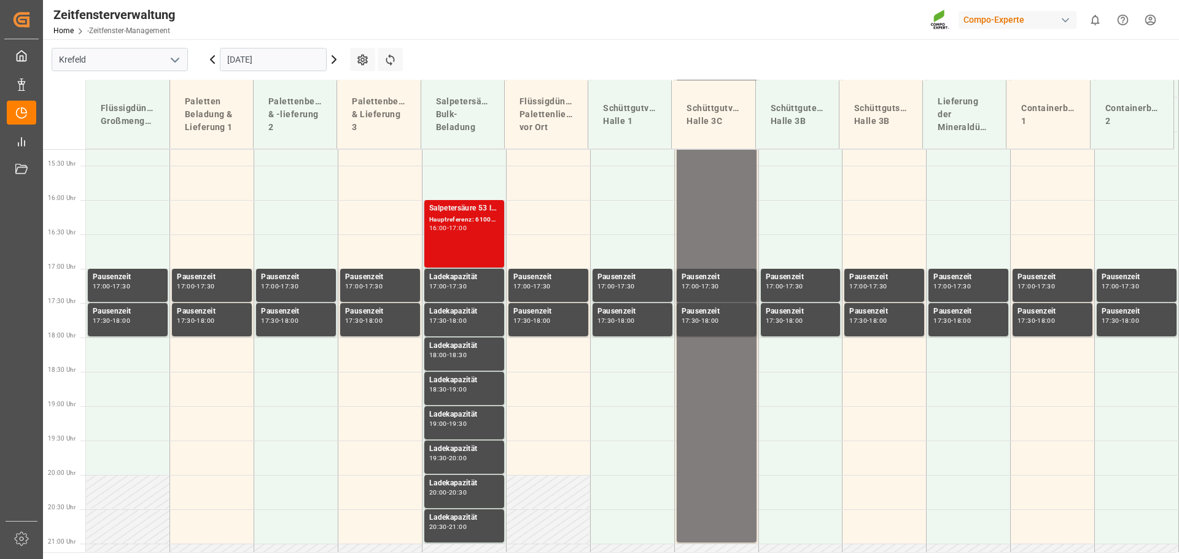
click at [455, 207] on font "Salpetersäure 53 lose" at bounding box center [466, 208] width 74 height 9
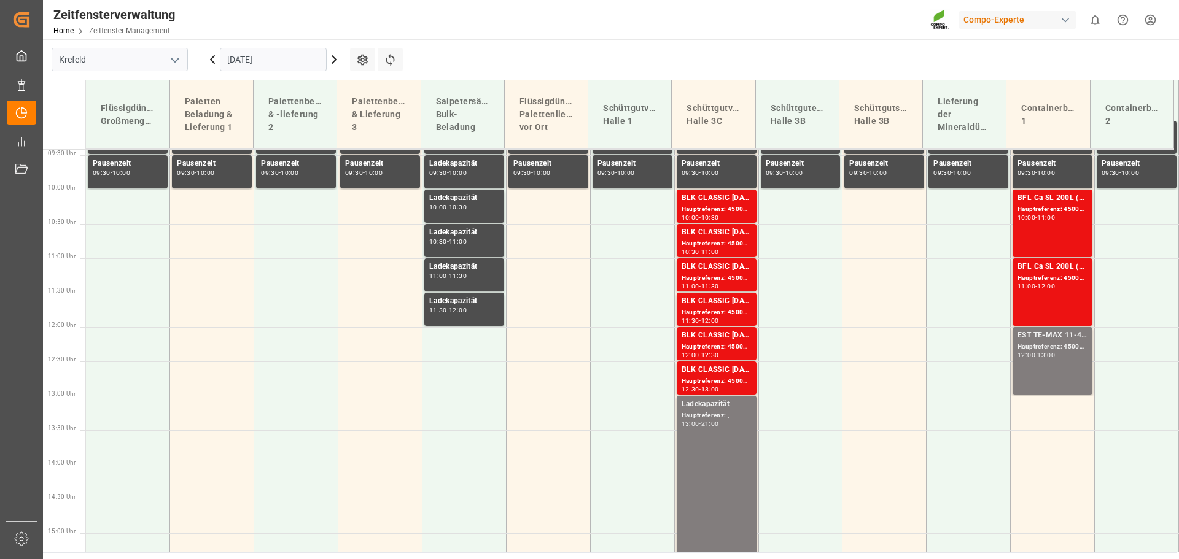
scroll to position [632, 0]
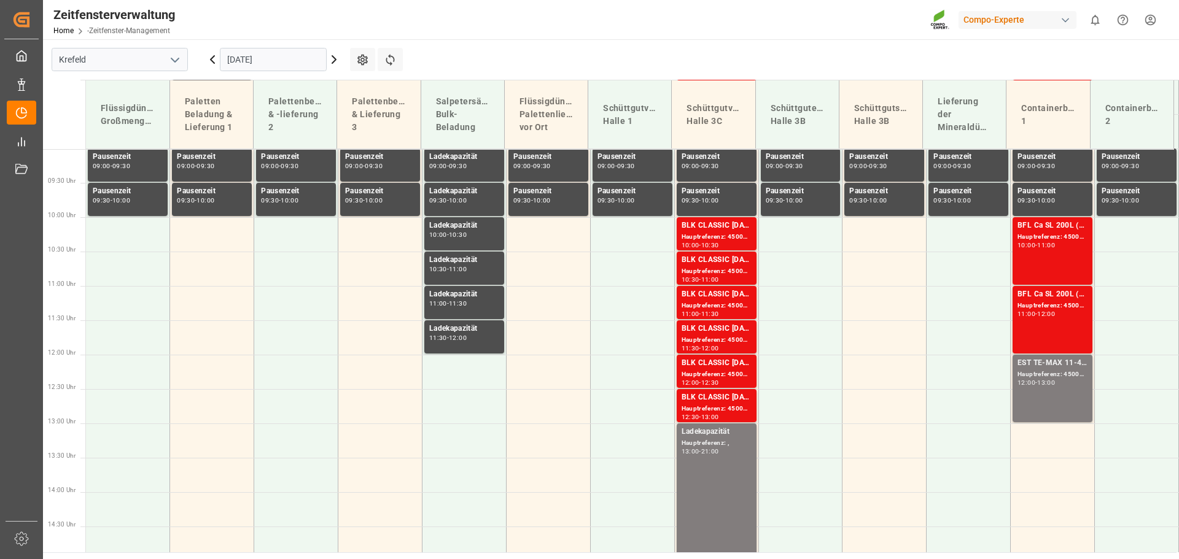
click at [333, 60] on icon at bounding box center [334, 59] width 15 height 15
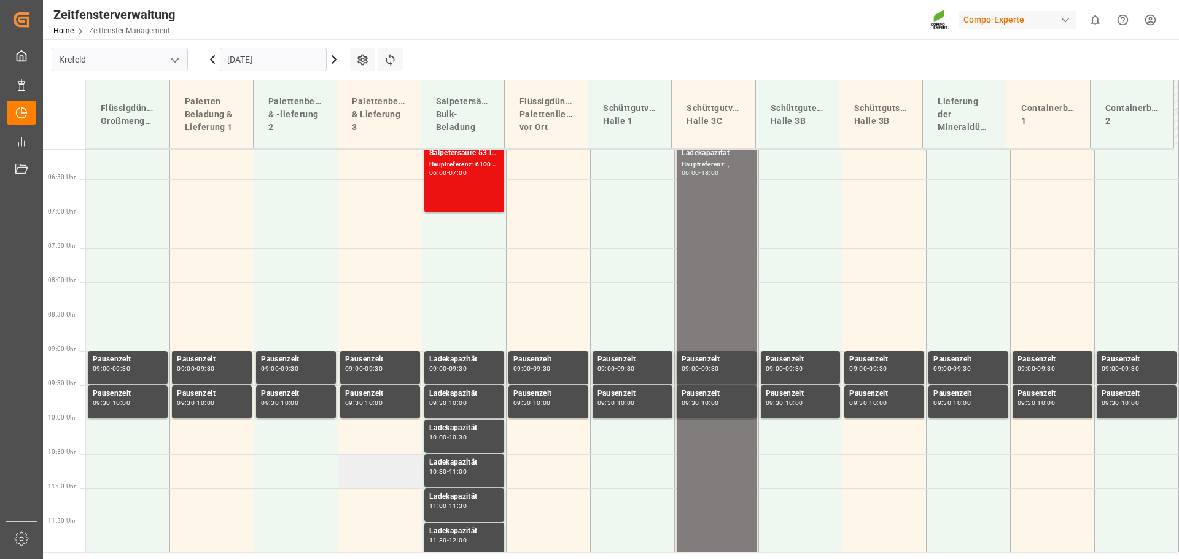
scroll to position [387, 0]
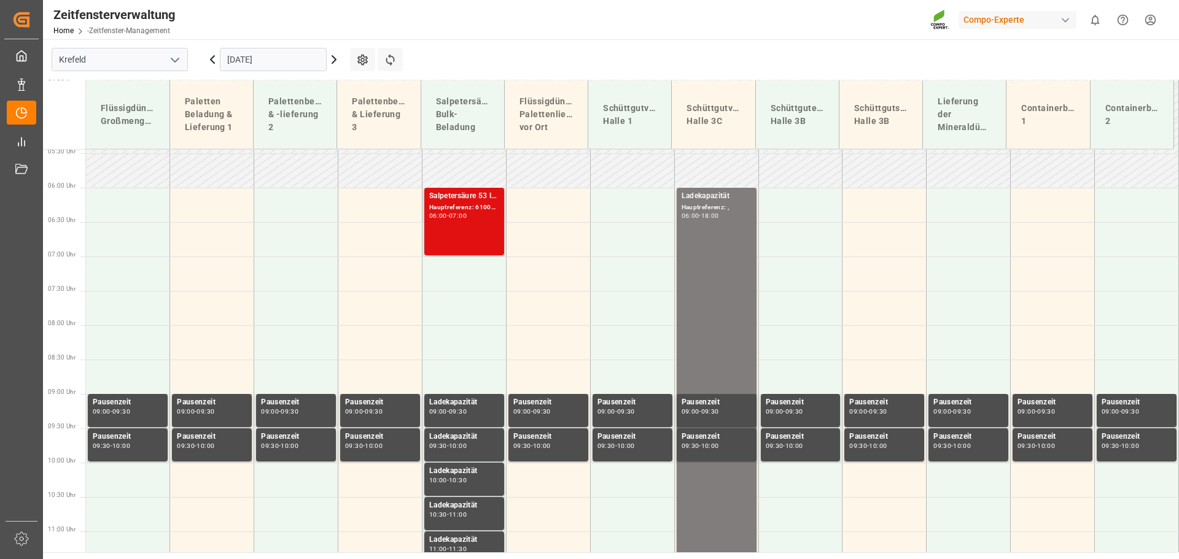
click at [455, 209] on font "Hauptreferenz: 6100002383, 2000001990" at bounding box center [492, 207] width 127 height 7
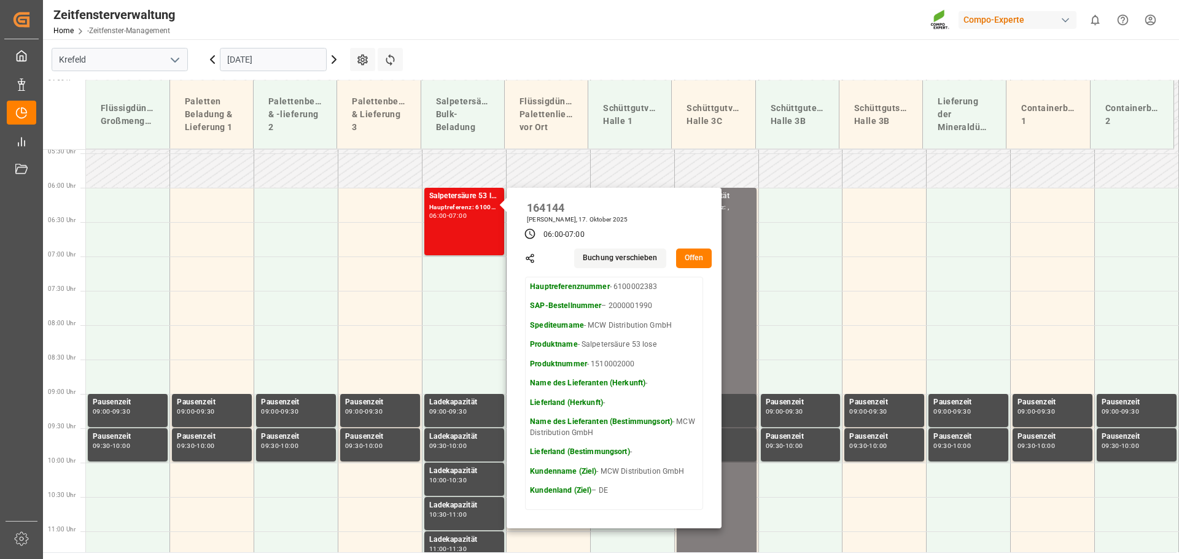
click at [251, 60] on input "[DATE]" at bounding box center [273, 59] width 107 height 23
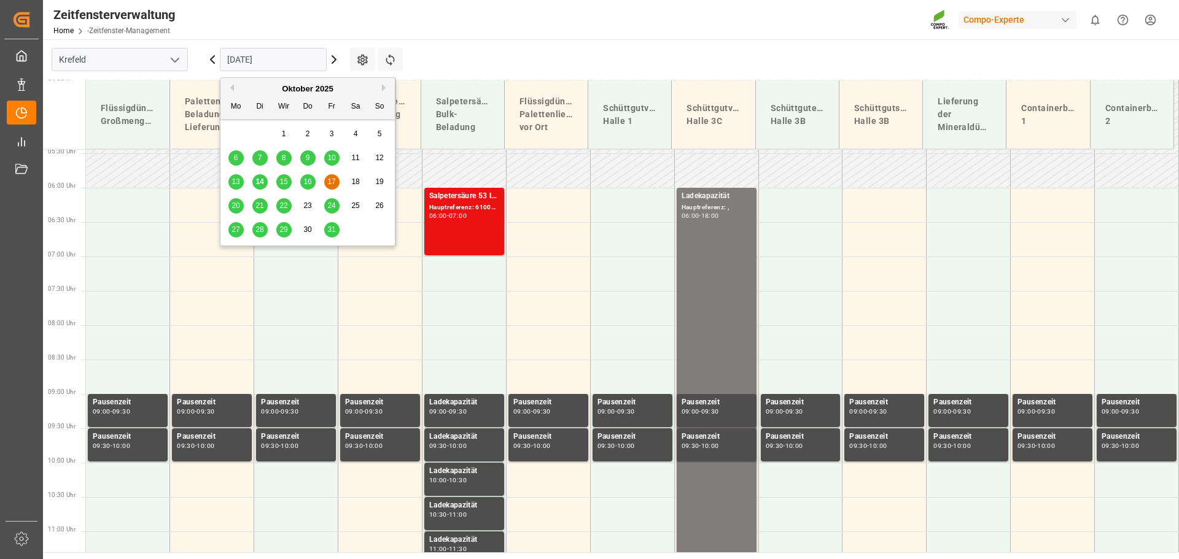
click at [282, 181] on font "15" at bounding box center [283, 181] width 8 height 9
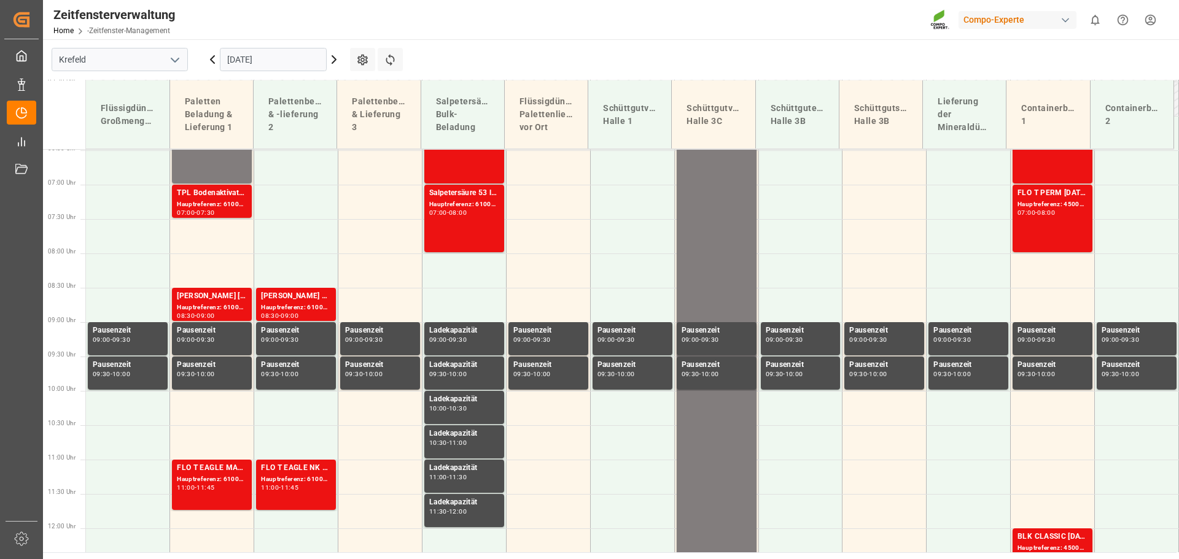
scroll to position [203, 0]
